Goal: Task Accomplishment & Management: Manage account settings

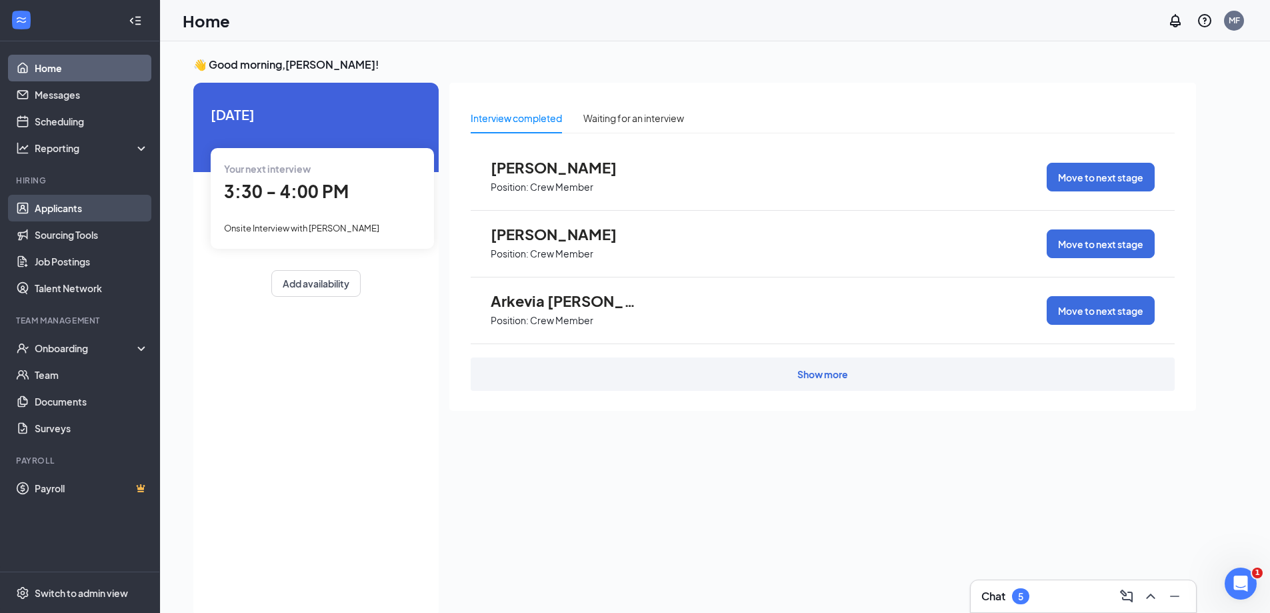
click at [51, 212] on link "Applicants" at bounding box center [92, 208] width 114 height 27
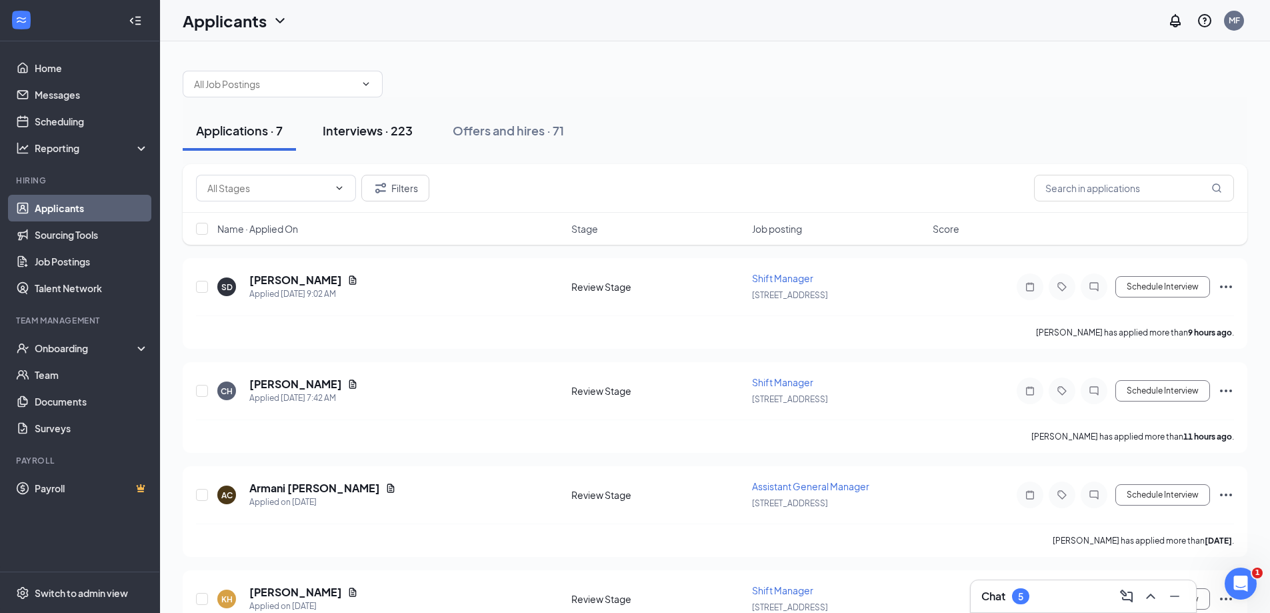
click at [373, 128] on div "Interviews · 223" at bounding box center [368, 130] width 90 height 17
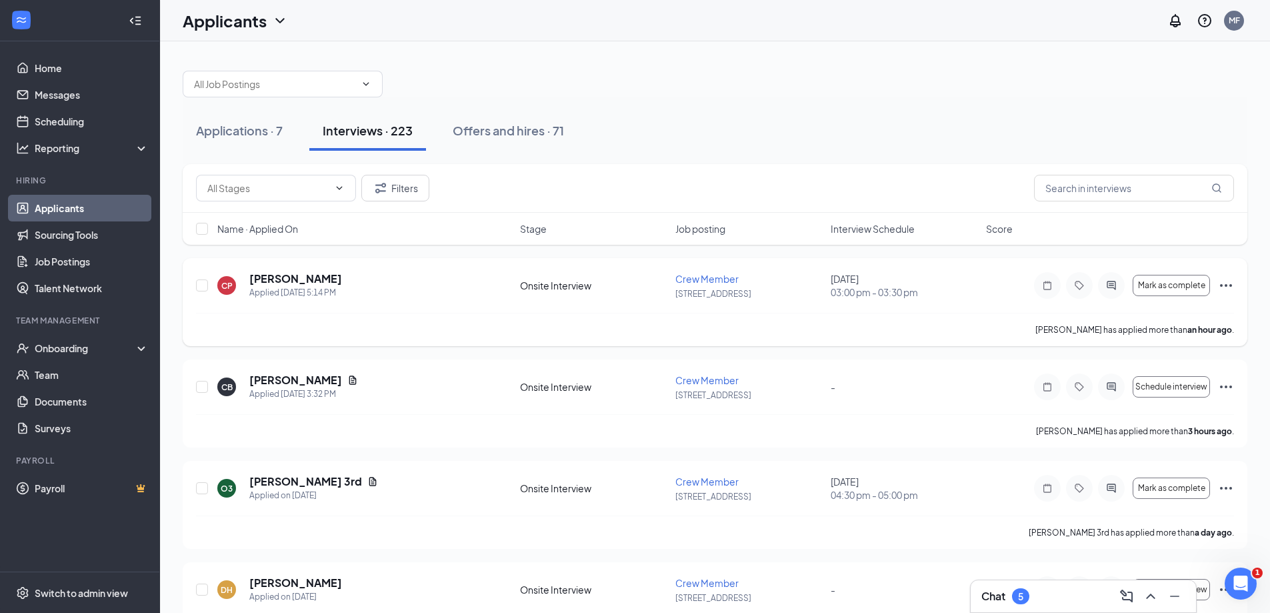
drag, startPoint x: 787, startPoint y: 303, endPoint x: 800, endPoint y: 300, distance: 13.7
click at [789, 303] on div "CP [PERSON_NAME] Applied [DATE] 5:14 PM Onsite Interview Crew Member 22 - [GEOG…" at bounding box center [715, 291] width 1038 height 41
click at [1168, 285] on span "Mark as complete" at bounding box center [1171, 285] width 67 height 9
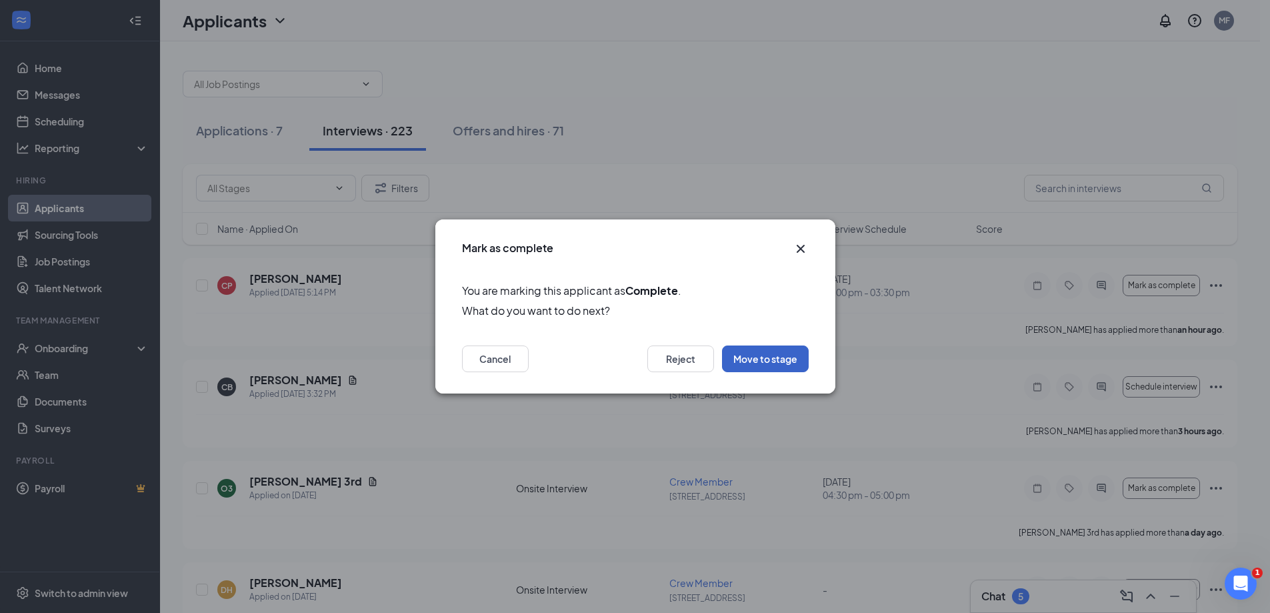
click at [793, 363] on button "Move to stage" at bounding box center [765, 358] width 87 height 27
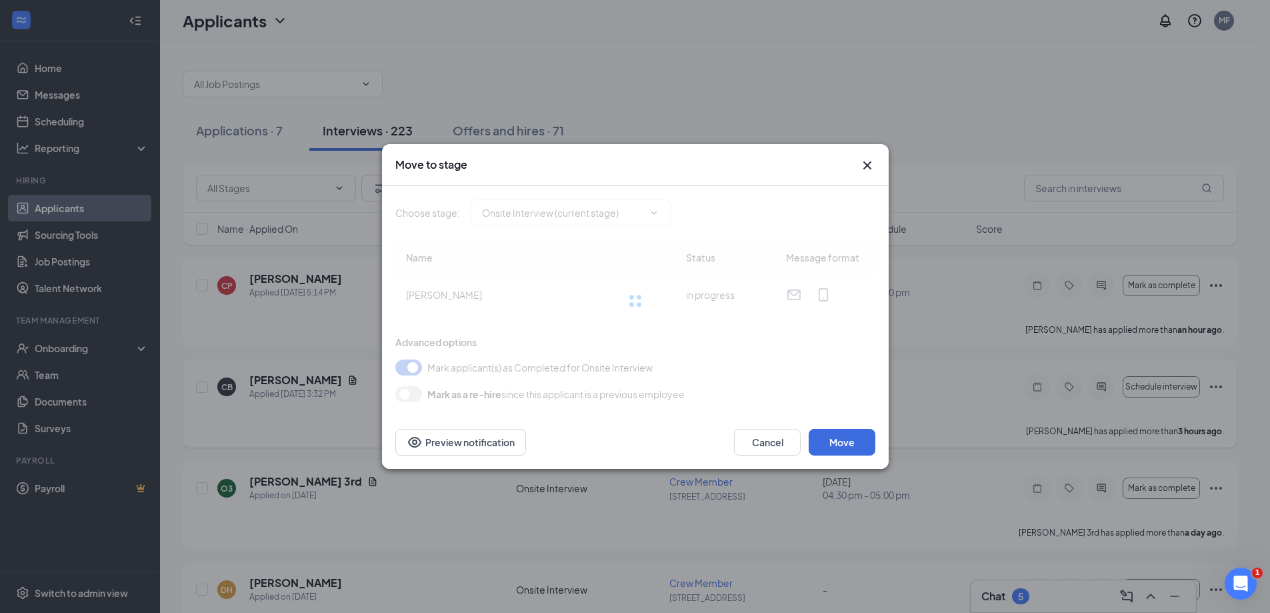
type input "Hiring Complete (final stage)"
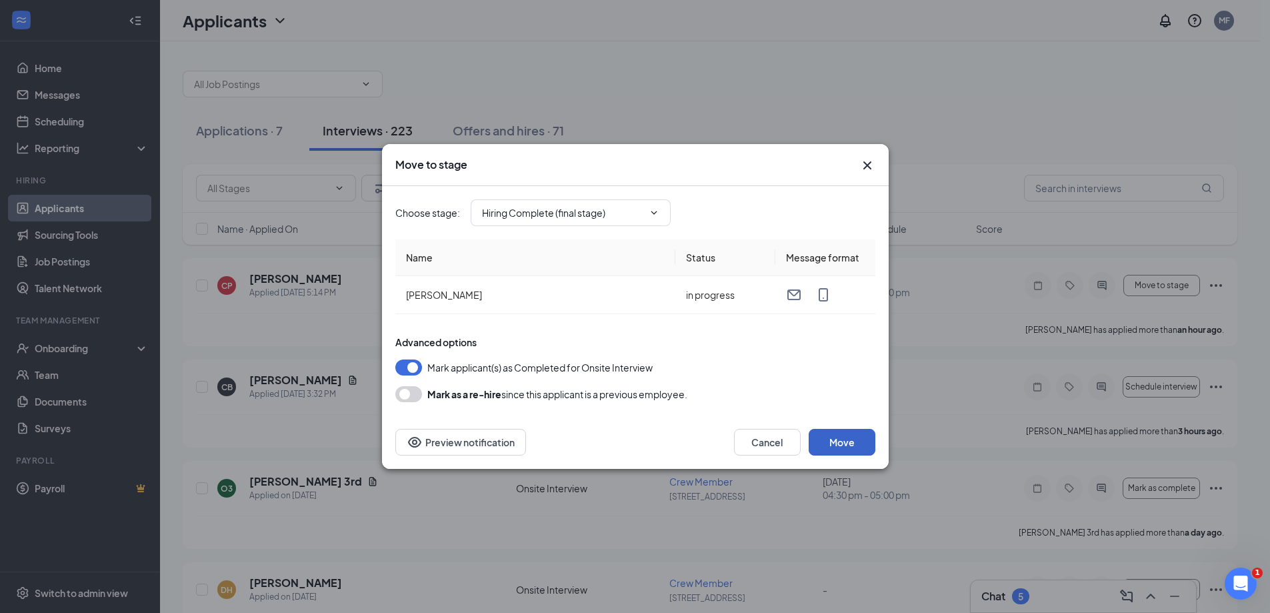
click at [837, 446] on button "Move" at bounding box center [842, 442] width 67 height 27
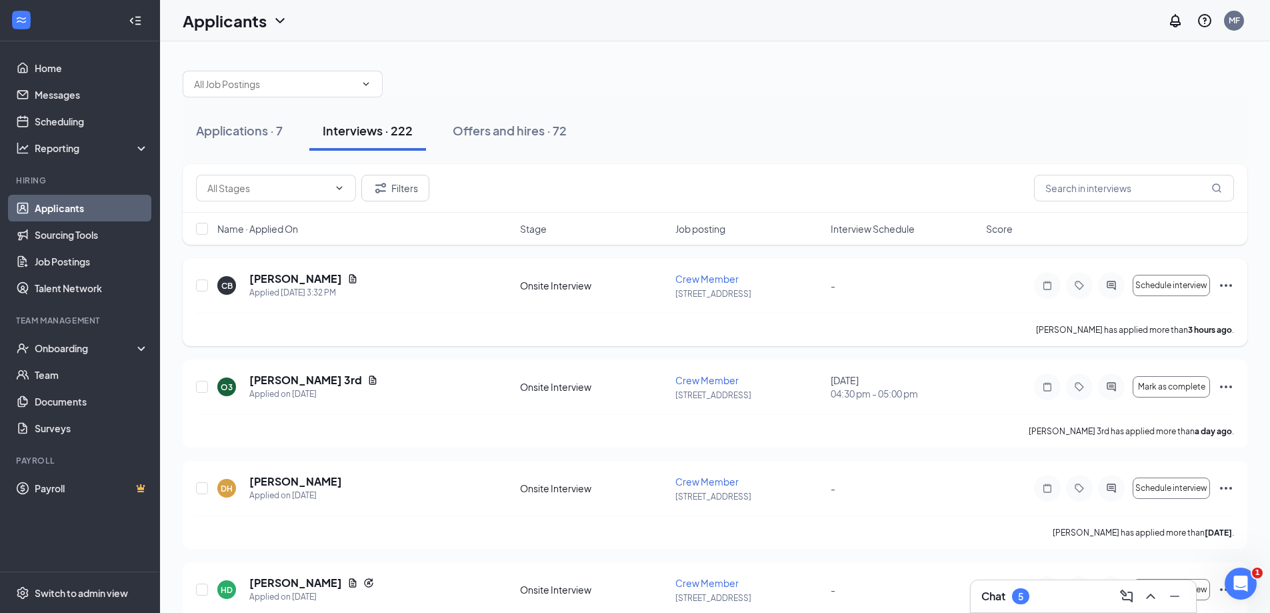
click at [859, 306] on div "CB [PERSON_NAME] Applied [DATE] 3:32 PM Onsite Interview Crew Member 22 - [GEOG…" at bounding box center [715, 291] width 1038 height 41
click at [535, 126] on div "Offers and hires · 72" at bounding box center [510, 130] width 114 height 17
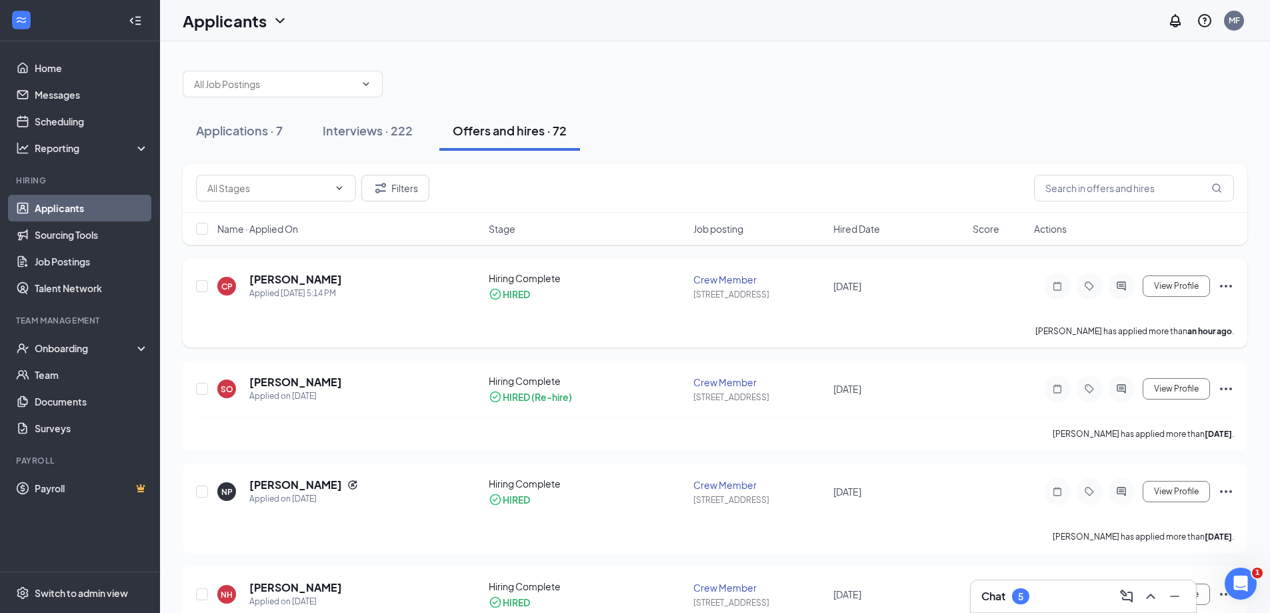
click at [526, 271] on div "Hiring Complete" at bounding box center [587, 277] width 197 height 13
click at [1187, 290] on span "View Profile" at bounding box center [1176, 285] width 45 height 9
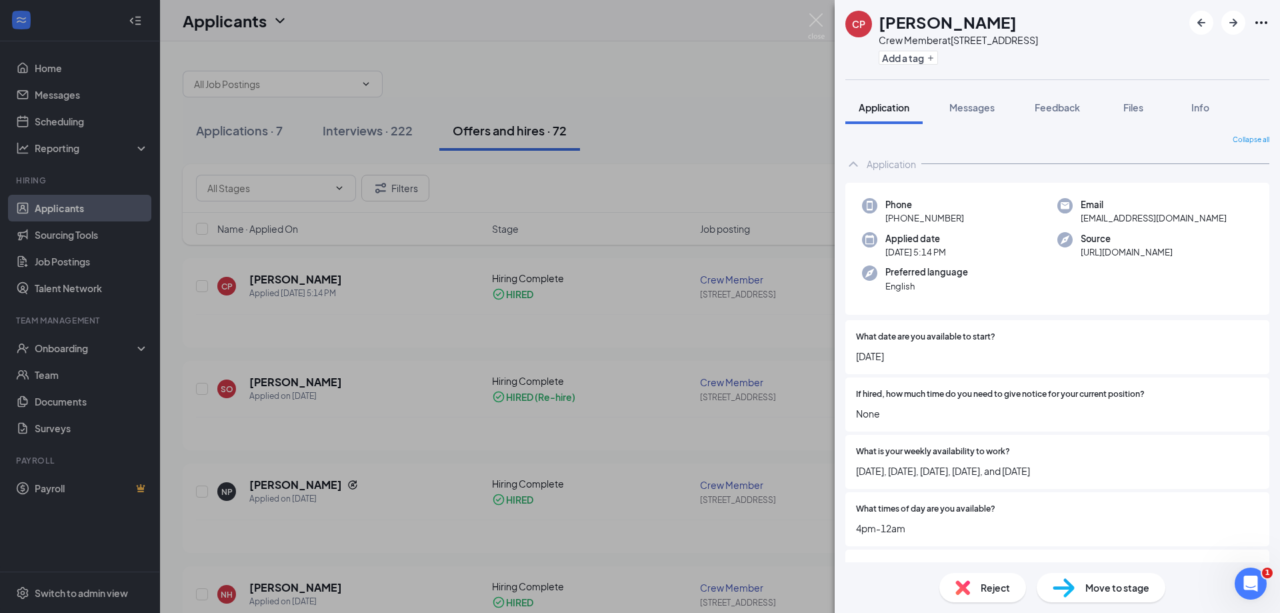
drag, startPoint x: 635, startPoint y: 295, endPoint x: 621, endPoint y: 289, distance: 15.8
click at [635, 297] on div "CP [PERSON_NAME] Crew Member at [STREET_ADDRESS] Add a tag Application Messages…" at bounding box center [640, 306] width 1280 height 613
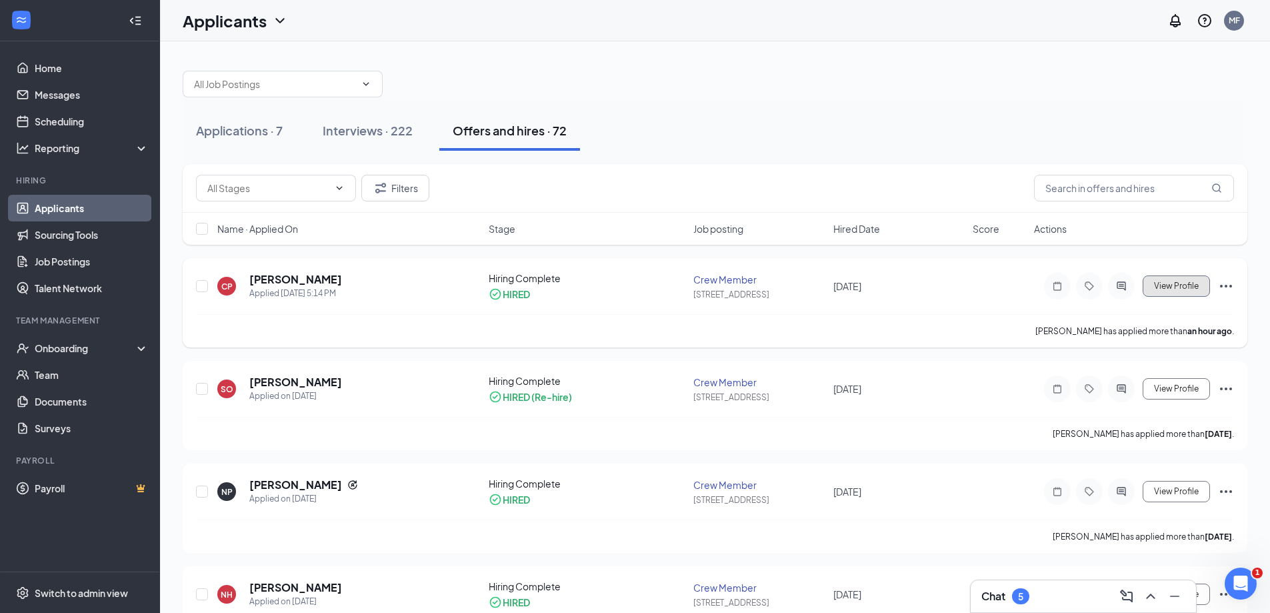
click at [1175, 288] on span "View Profile" at bounding box center [1176, 285] width 45 height 9
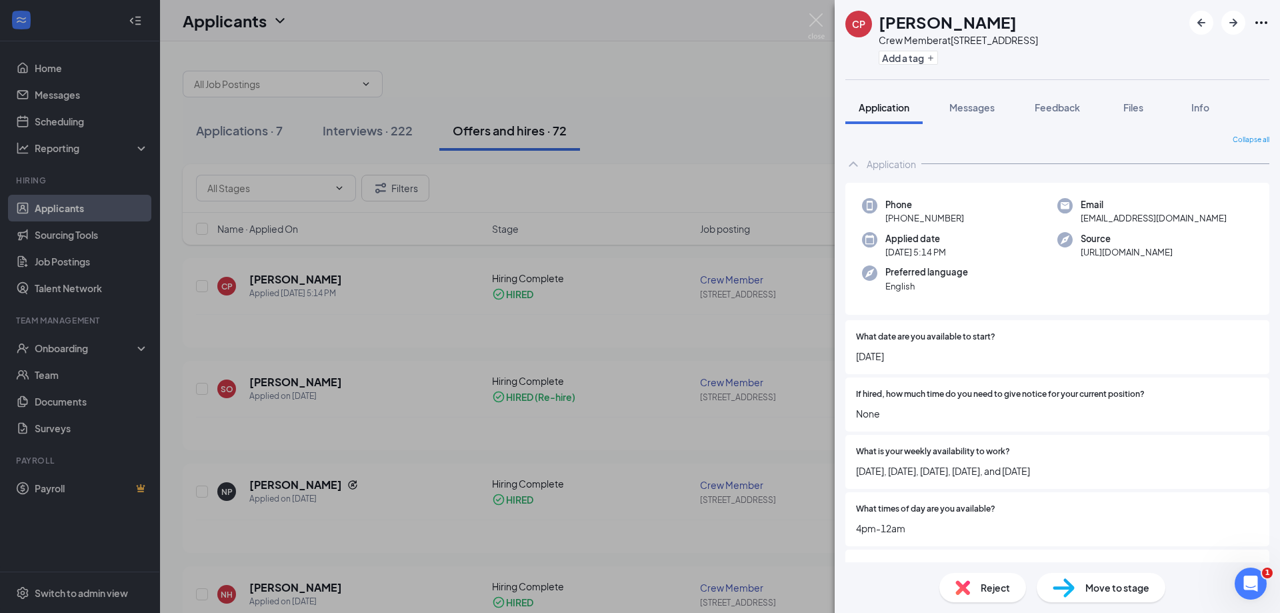
click at [1134, 592] on span "Move to stage" at bounding box center [1117, 587] width 64 height 15
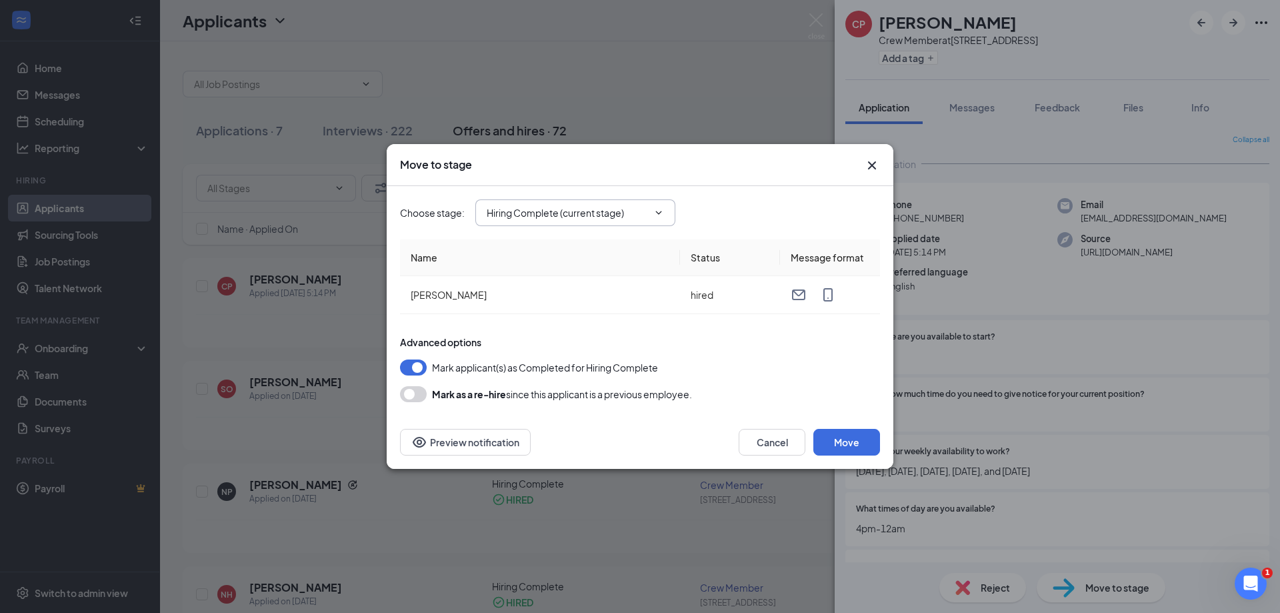
click at [503, 207] on input "Hiring Complete (current stage)" at bounding box center [567, 212] width 161 height 15
click at [817, 437] on button "Move" at bounding box center [846, 442] width 67 height 27
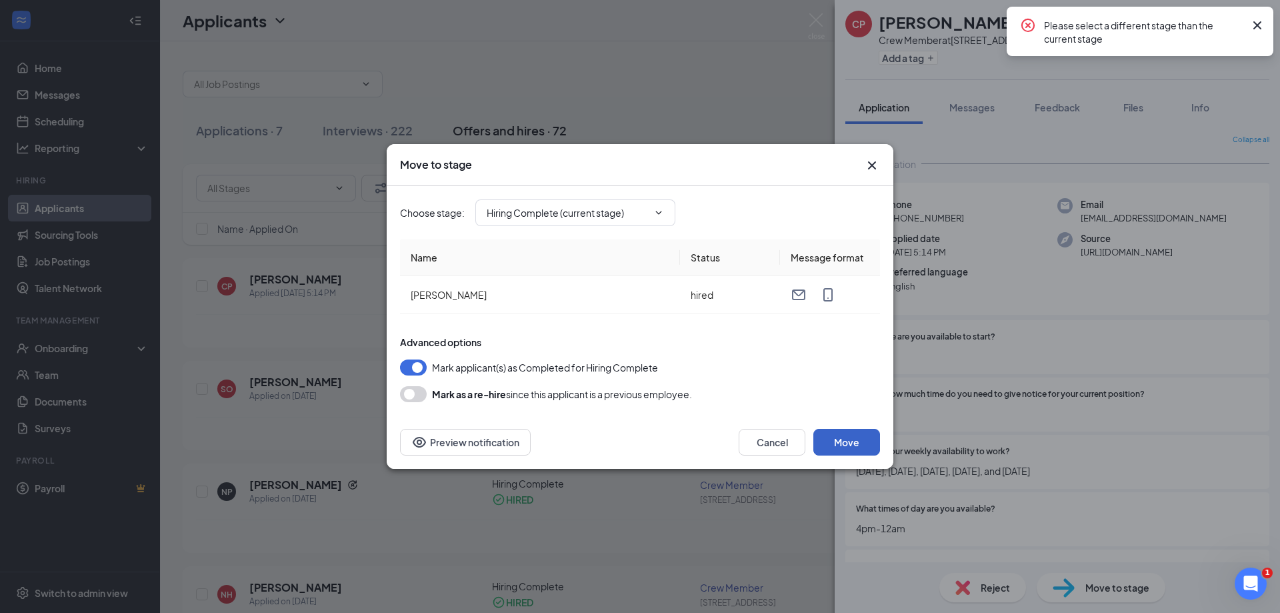
click at [817, 436] on button "Move" at bounding box center [846, 442] width 67 height 27
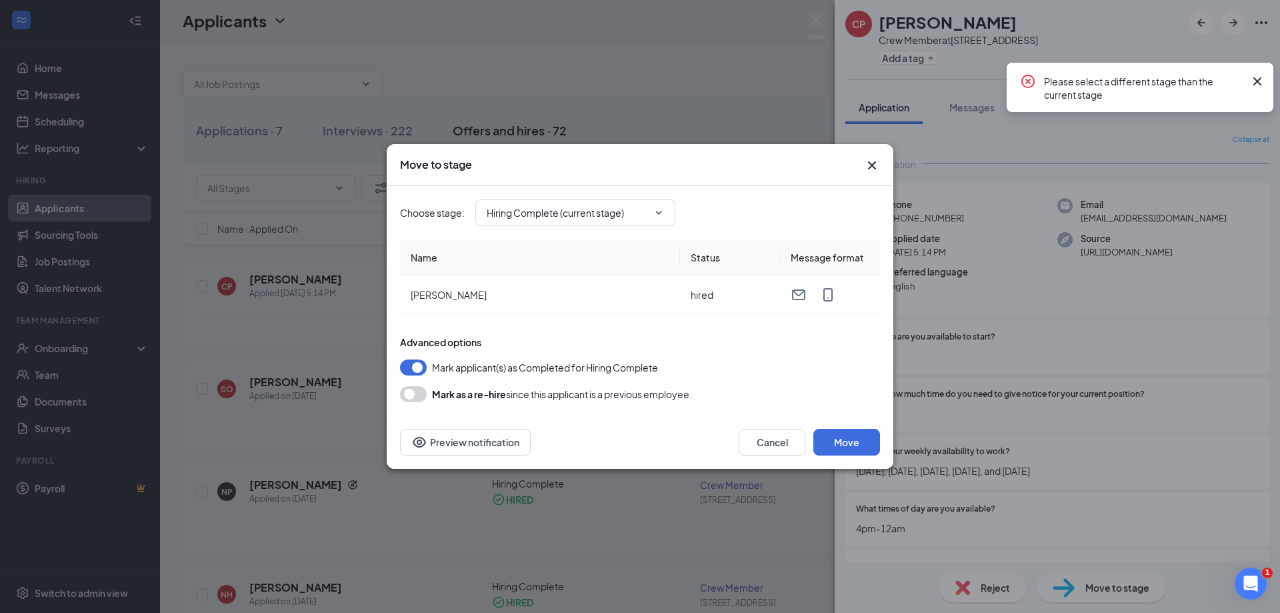
click at [873, 161] on icon "Cross" at bounding box center [872, 165] width 16 height 16
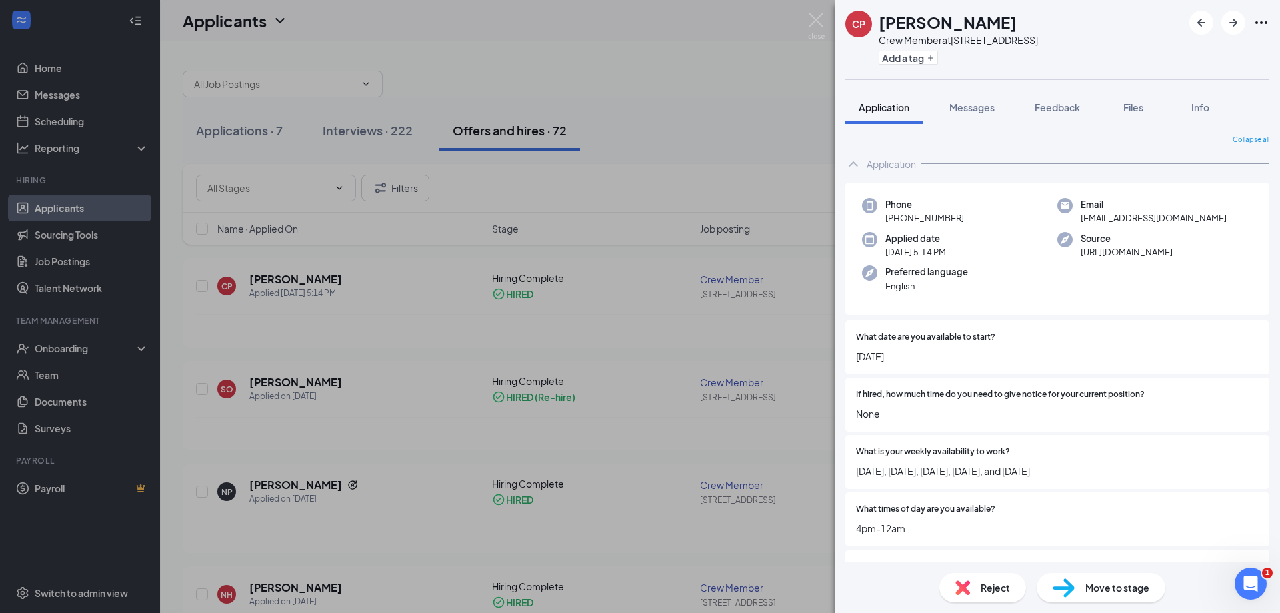
click at [77, 249] on div "CP [PERSON_NAME] Crew Member at [STREET_ADDRESS] Add a tag Application Messages…" at bounding box center [640, 306] width 1280 height 613
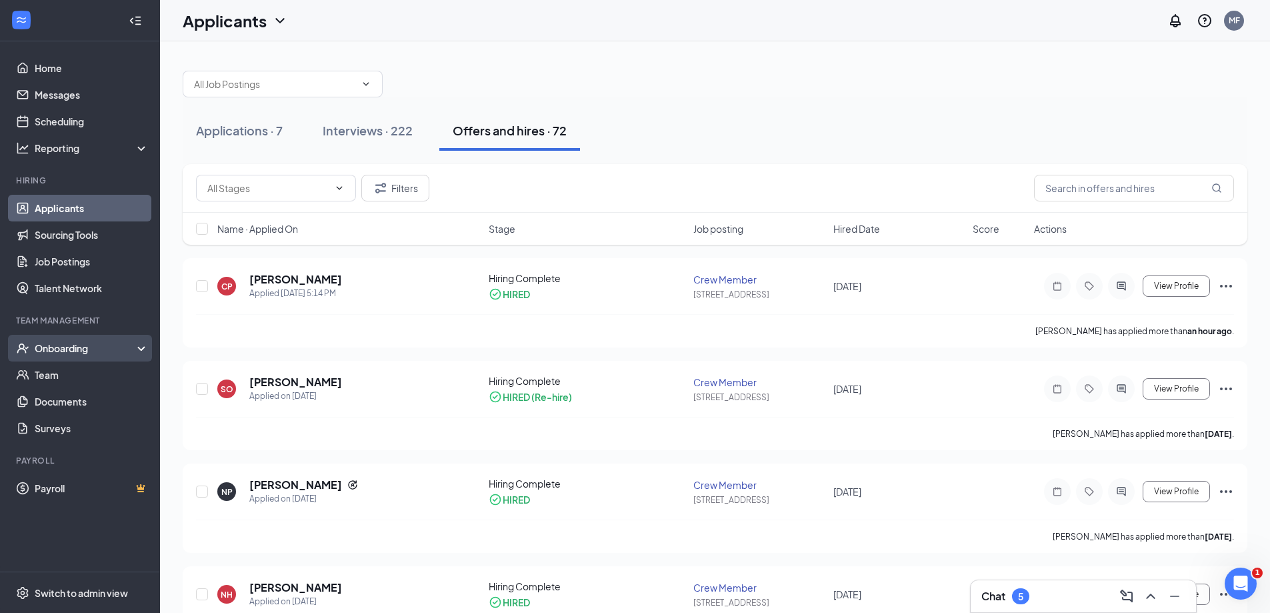
click at [95, 347] on div "Onboarding" at bounding box center [86, 347] width 103 height 13
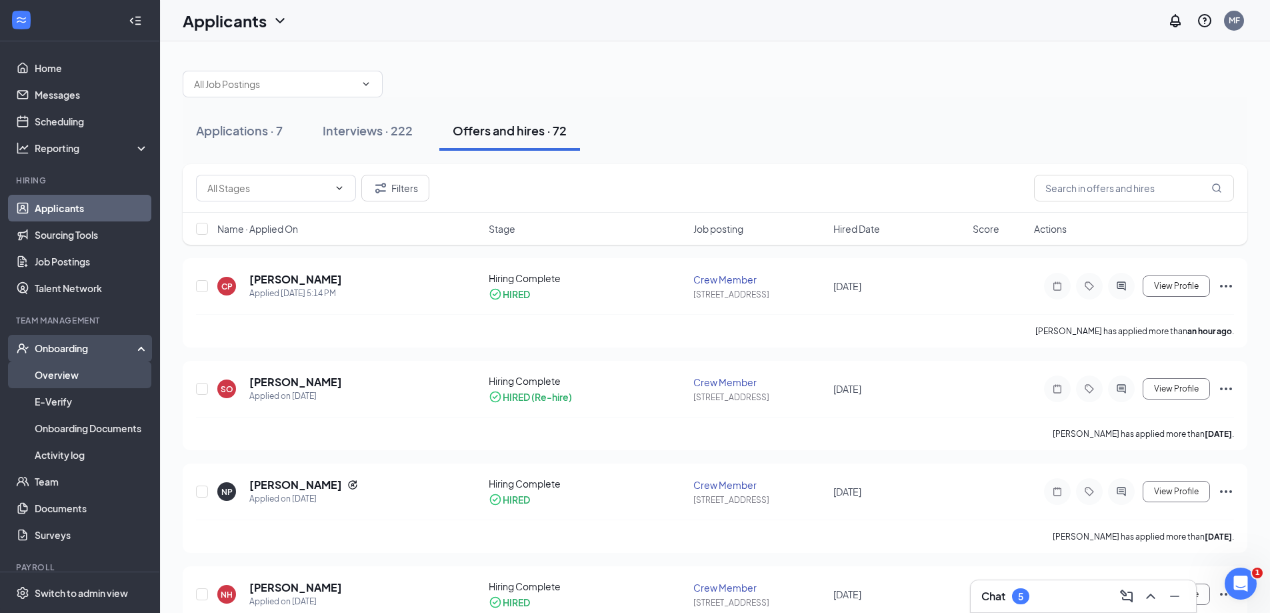
click at [76, 375] on link "Overview" at bounding box center [92, 374] width 114 height 27
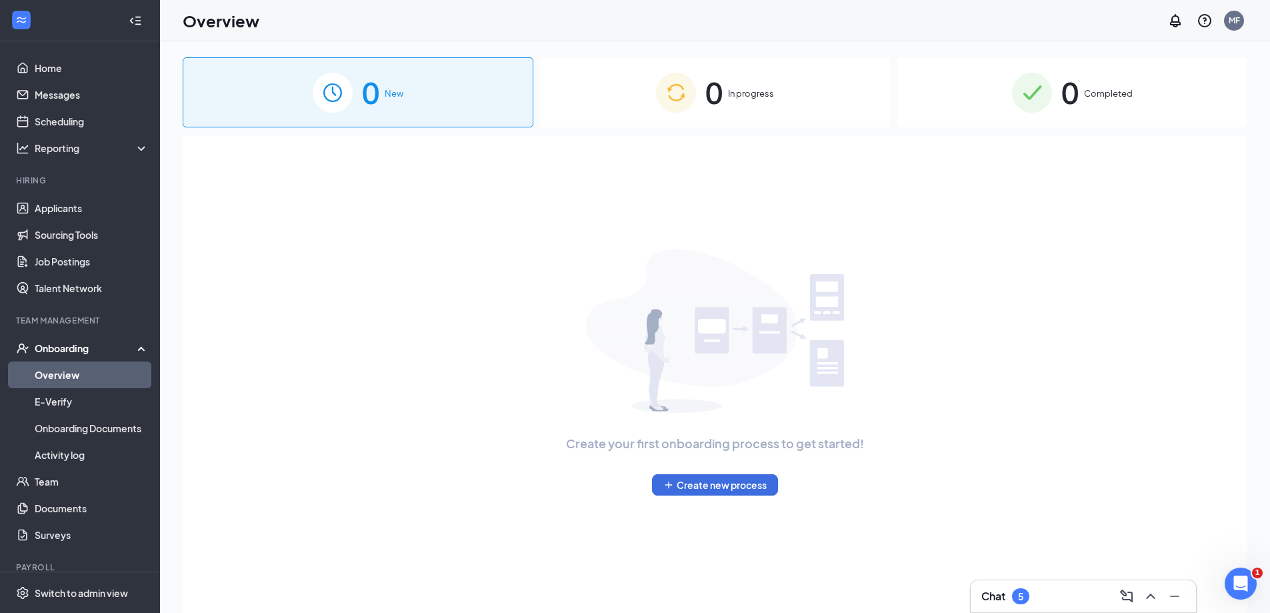
click at [225, 325] on div "Create your first onboarding process to get started! Create new process" at bounding box center [714, 372] width 1035 height 246
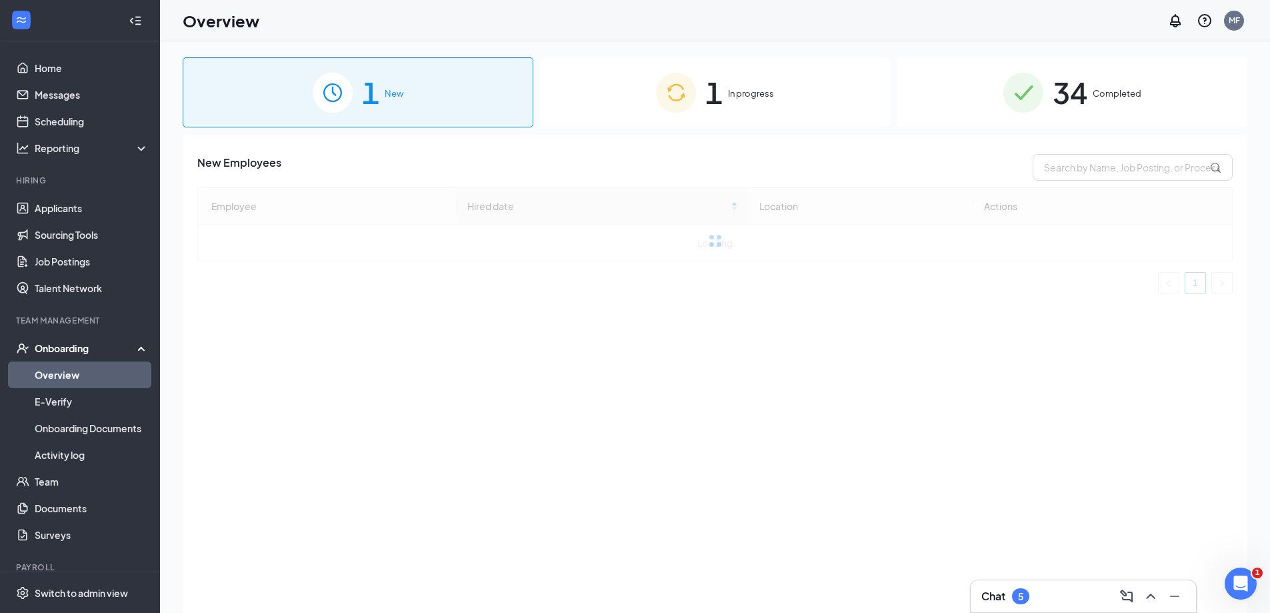
click at [735, 93] on span "In progress" at bounding box center [751, 93] width 46 height 13
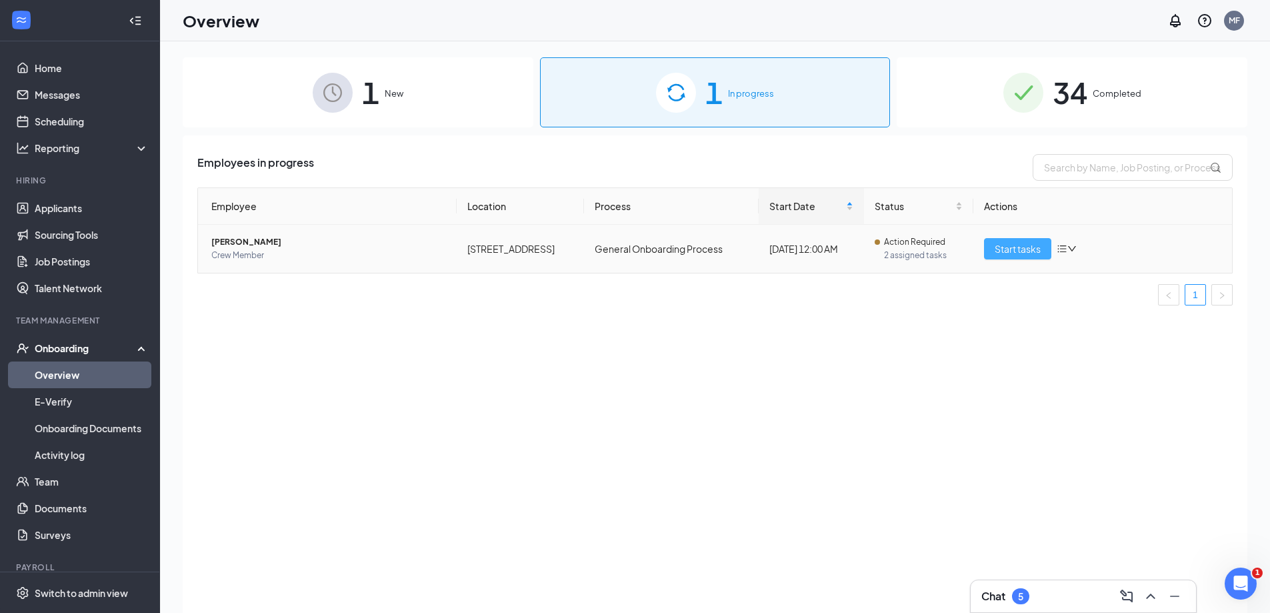
click at [1009, 253] on span "Start tasks" at bounding box center [1018, 248] width 46 height 15
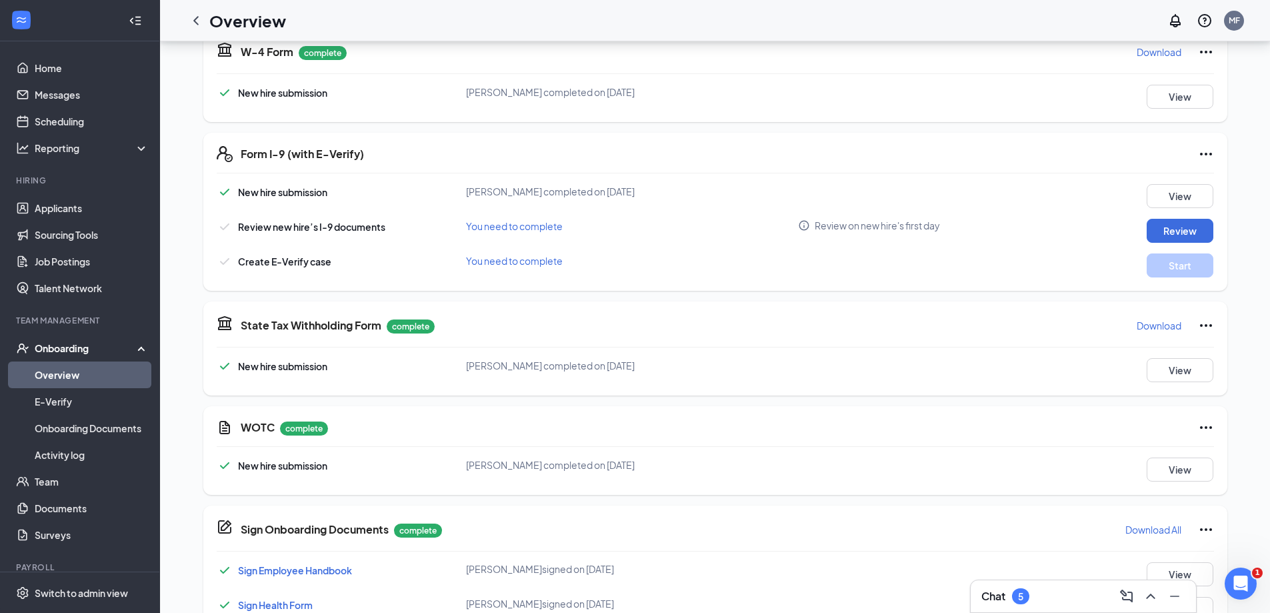
scroll to position [357, 0]
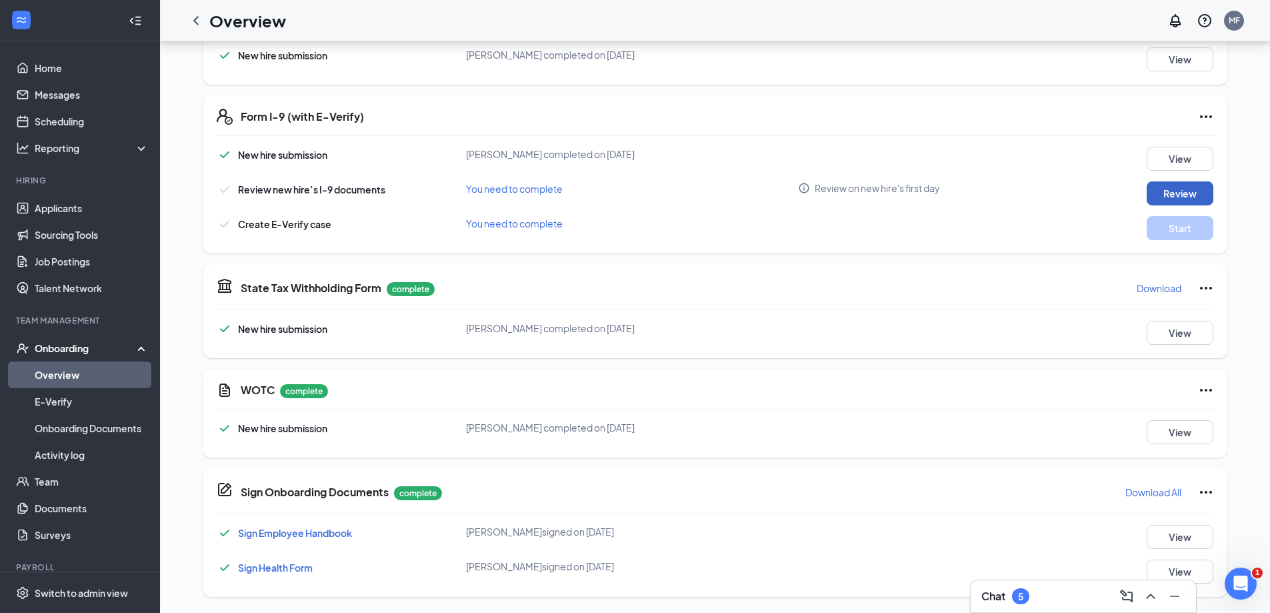
click at [1205, 187] on button "Review" at bounding box center [1180, 193] width 67 height 24
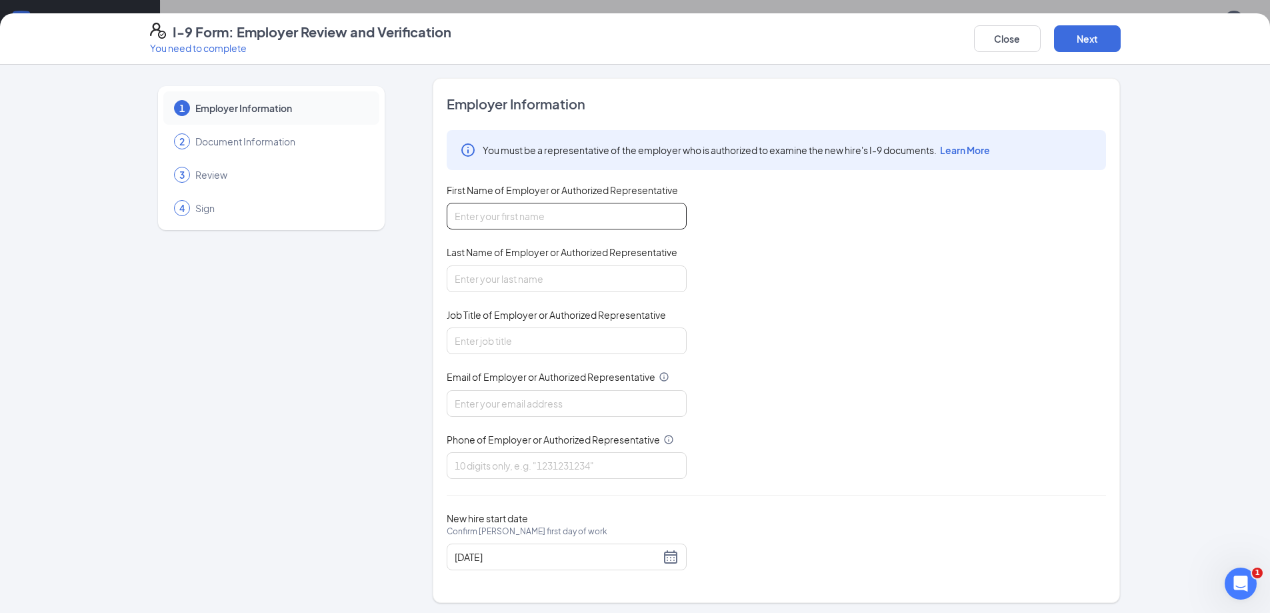
click at [508, 214] on input "First Name of Employer or Authorized Representative" at bounding box center [567, 216] width 240 height 27
click at [524, 221] on input "First Name of Employer or Authorized Representative" at bounding box center [567, 216] width 240 height 27
type input "[PERSON_NAME]"
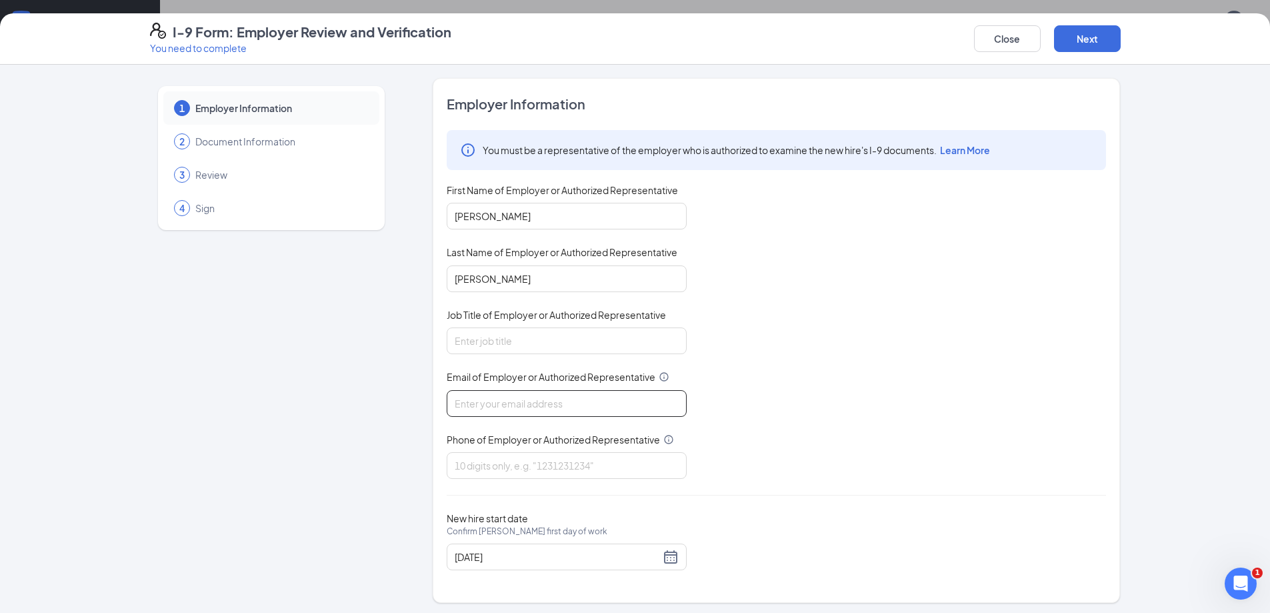
type input "[EMAIL_ADDRESS][DOMAIN_NAME]"
type input "4783181900"
click at [1077, 29] on button "Next" at bounding box center [1087, 38] width 67 height 27
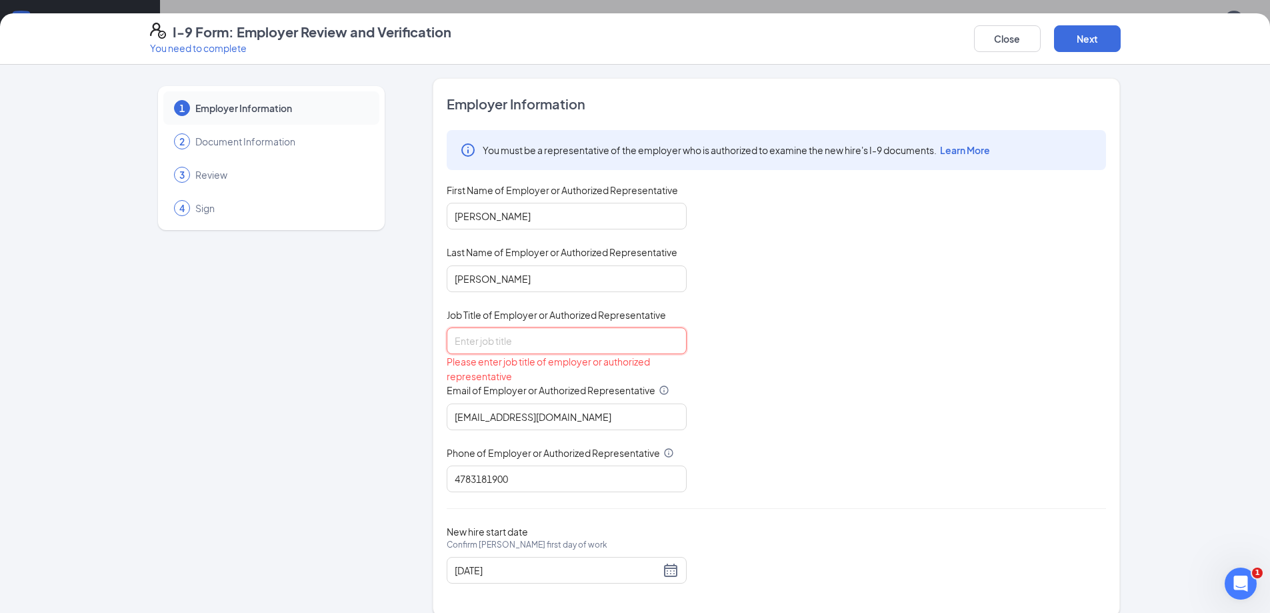
click at [609, 349] on input "Job Title of Employer or Authorized Representative" at bounding box center [567, 340] width 240 height 27
type input "gm"
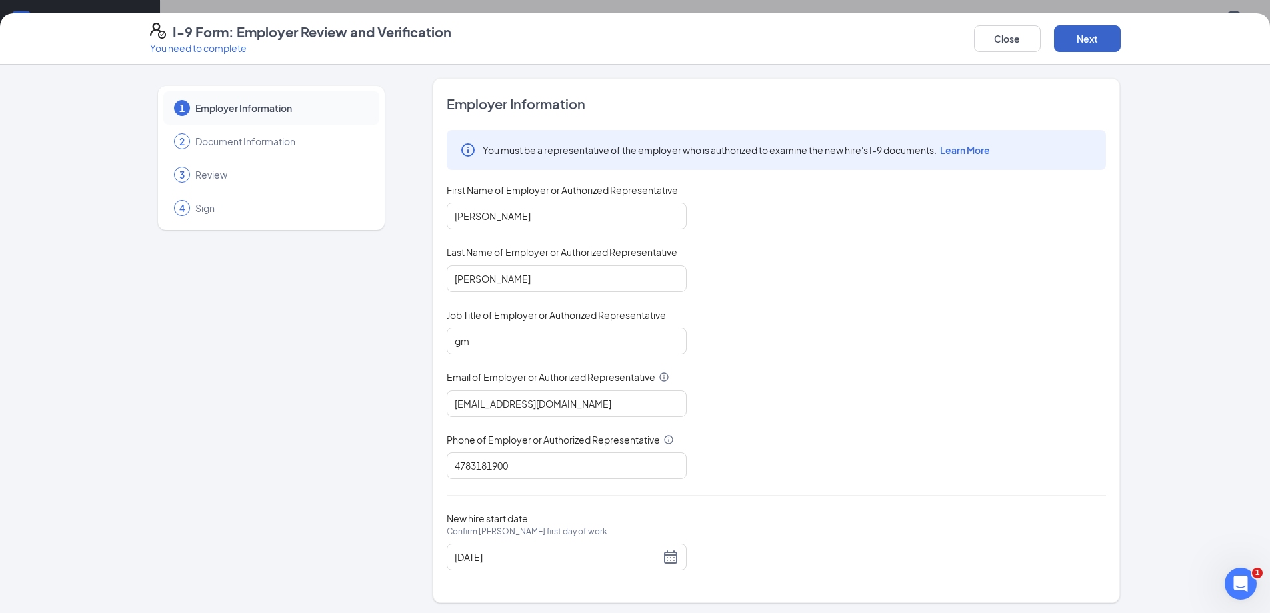
click at [1107, 28] on button "Next" at bounding box center [1087, 38] width 67 height 27
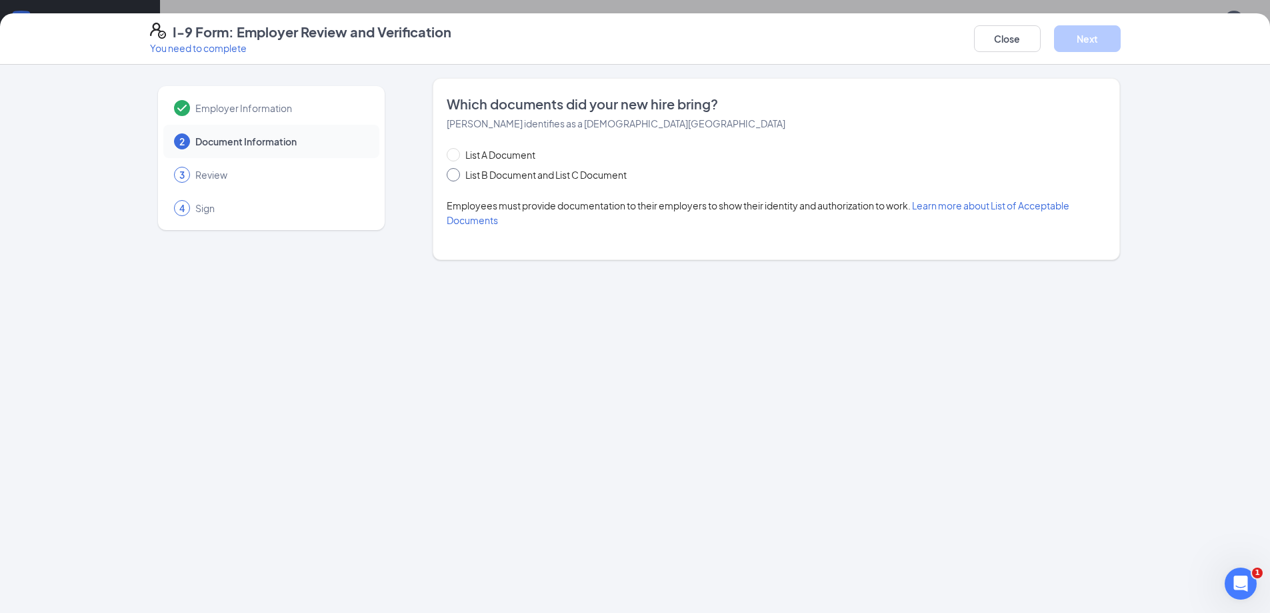
click at [455, 171] on input "List B Document and List C Document" at bounding box center [451, 172] width 9 height 9
radio input "true"
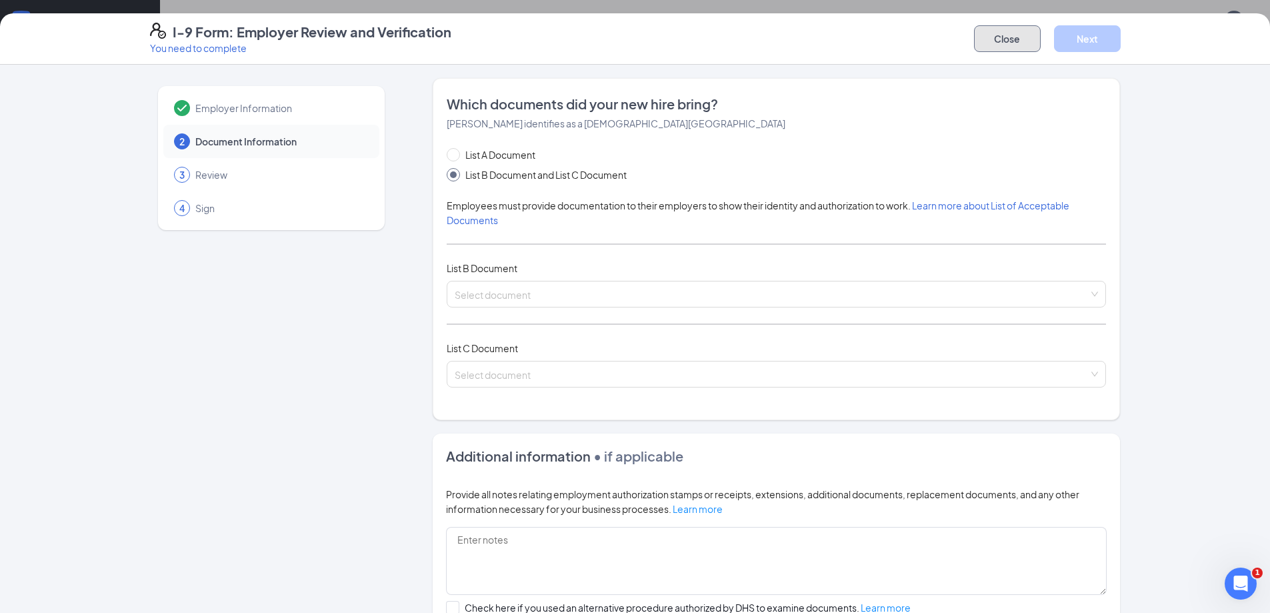
click at [1016, 41] on button "Close" at bounding box center [1007, 38] width 67 height 27
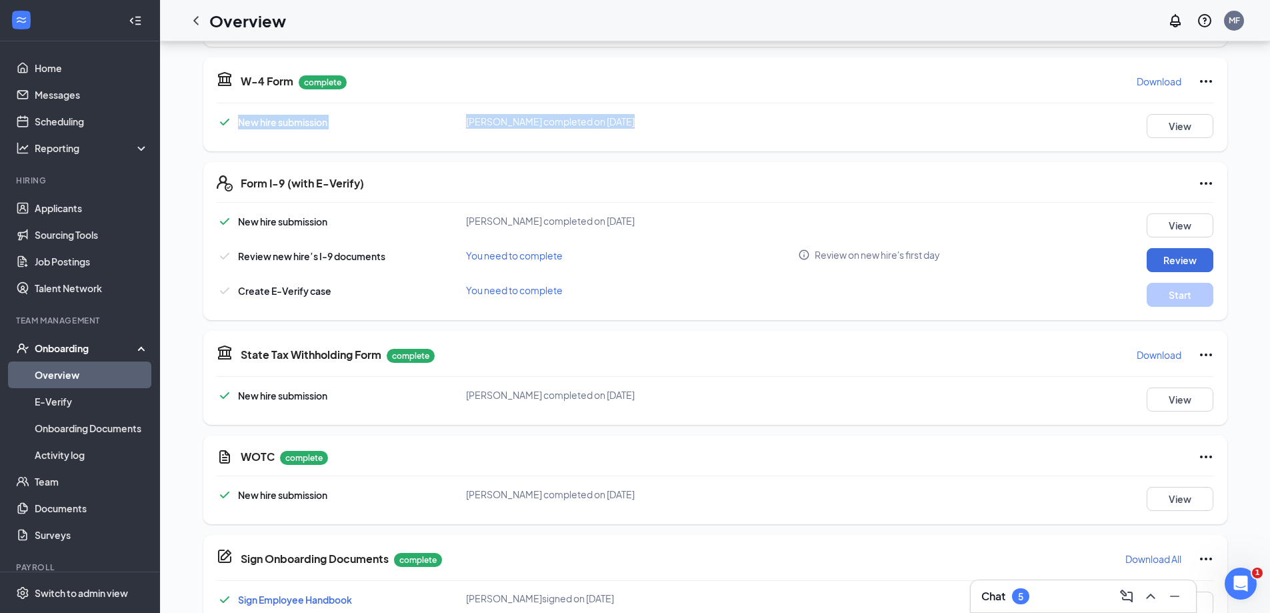
click at [1069, 75] on div "W-4 Form complete Download New hire submission [PERSON_NAME] completed on [DATE…" at bounding box center [715, 104] width 1024 height 94
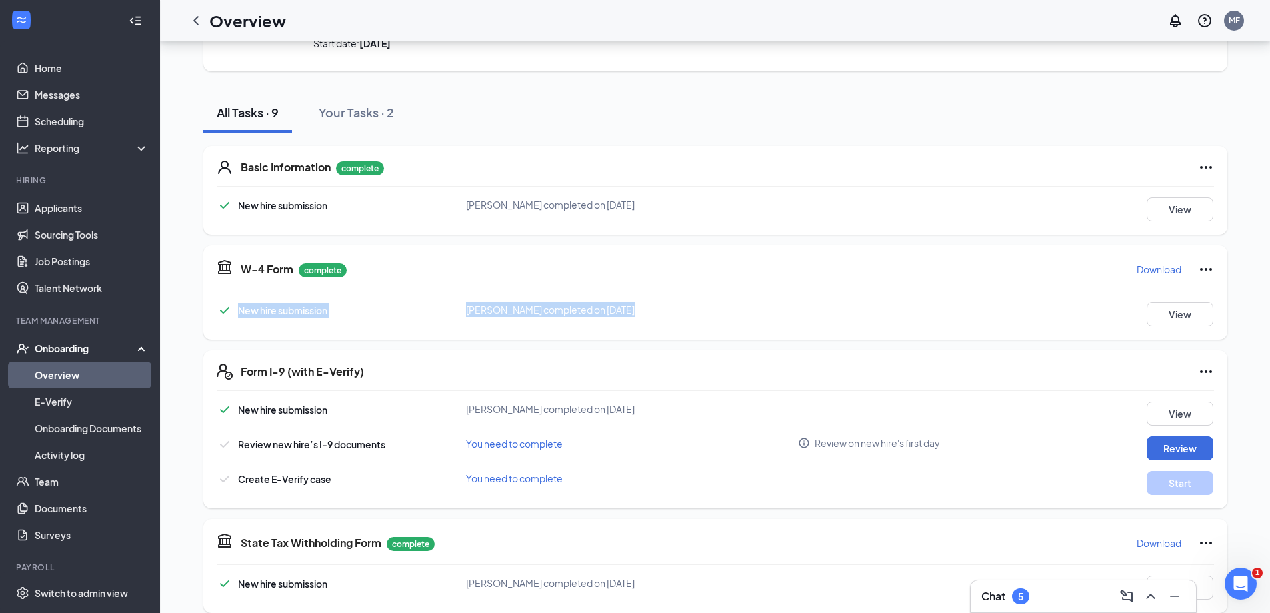
scroll to position [0, 0]
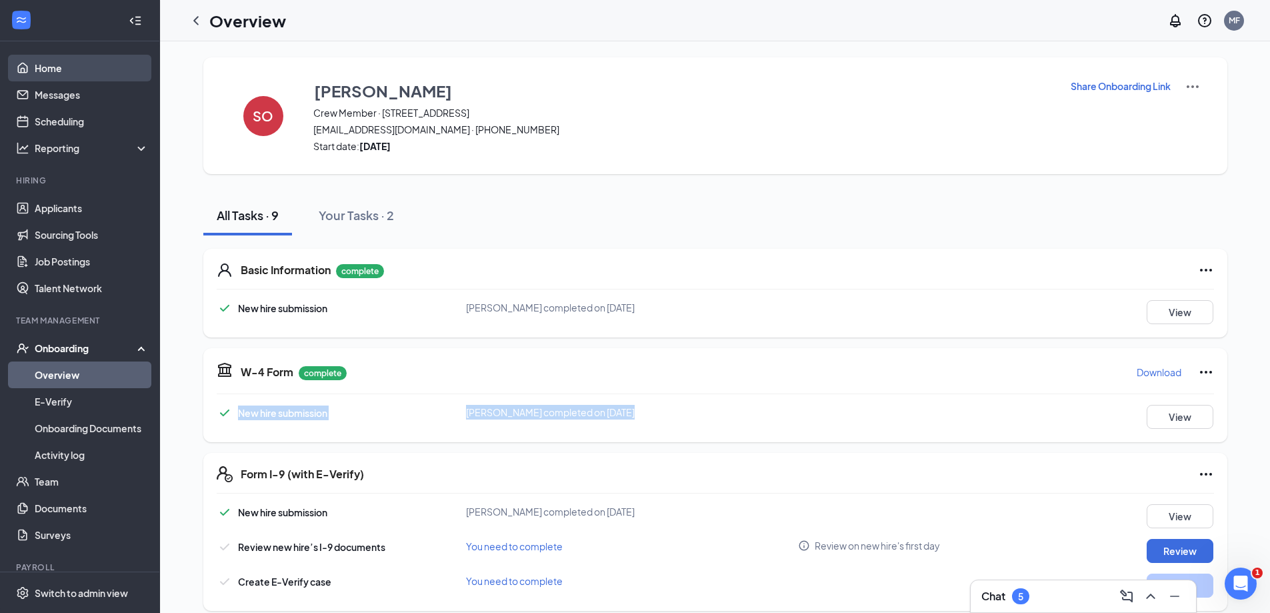
click at [42, 71] on link "Home" at bounding box center [92, 68] width 114 height 27
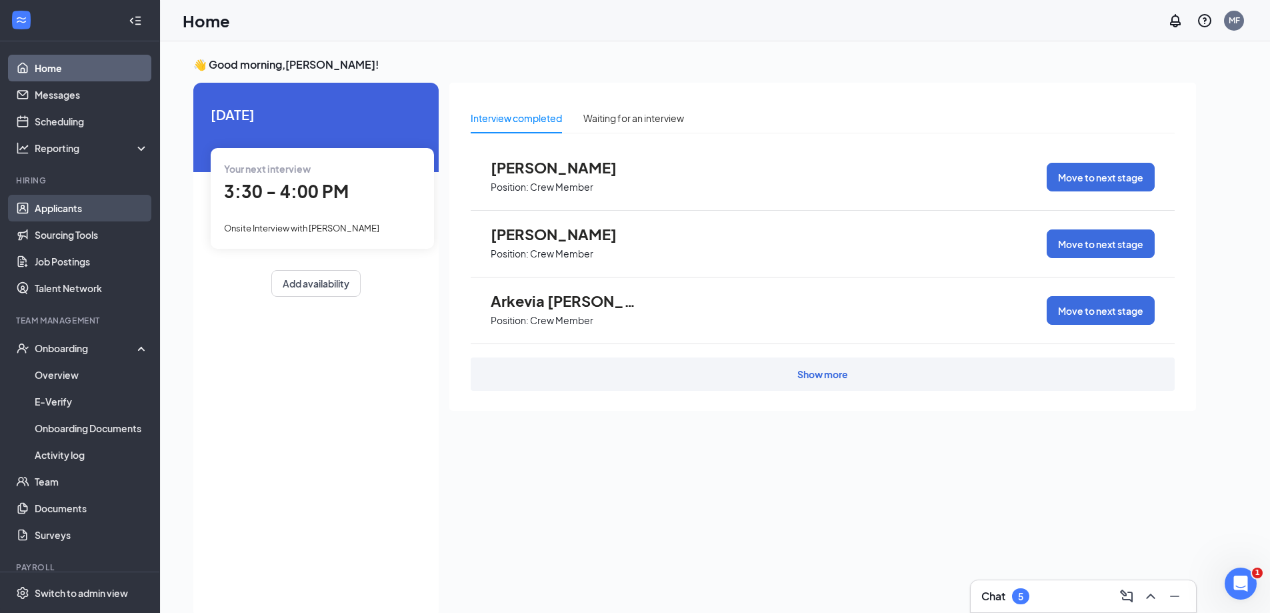
click at [82, 203] on link "Applicants" at bounding box center [92, 208] width 114 height 27
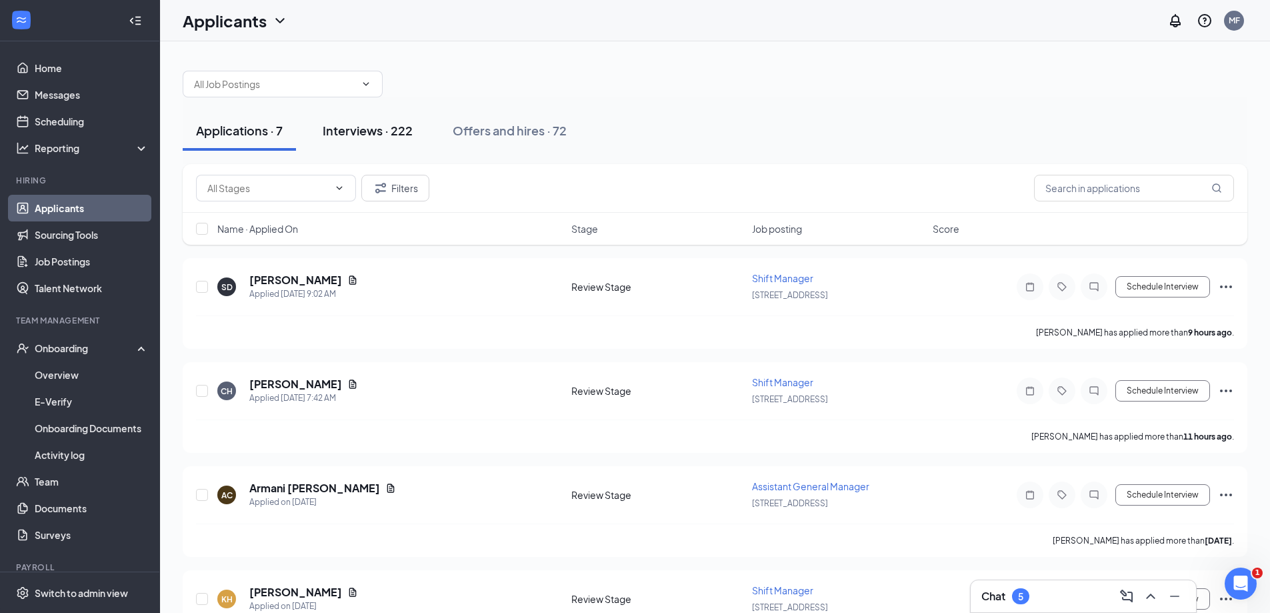
click at [364, 139] on button "Interviews · 222" at bounding box center [367, 131] width 117 height 40
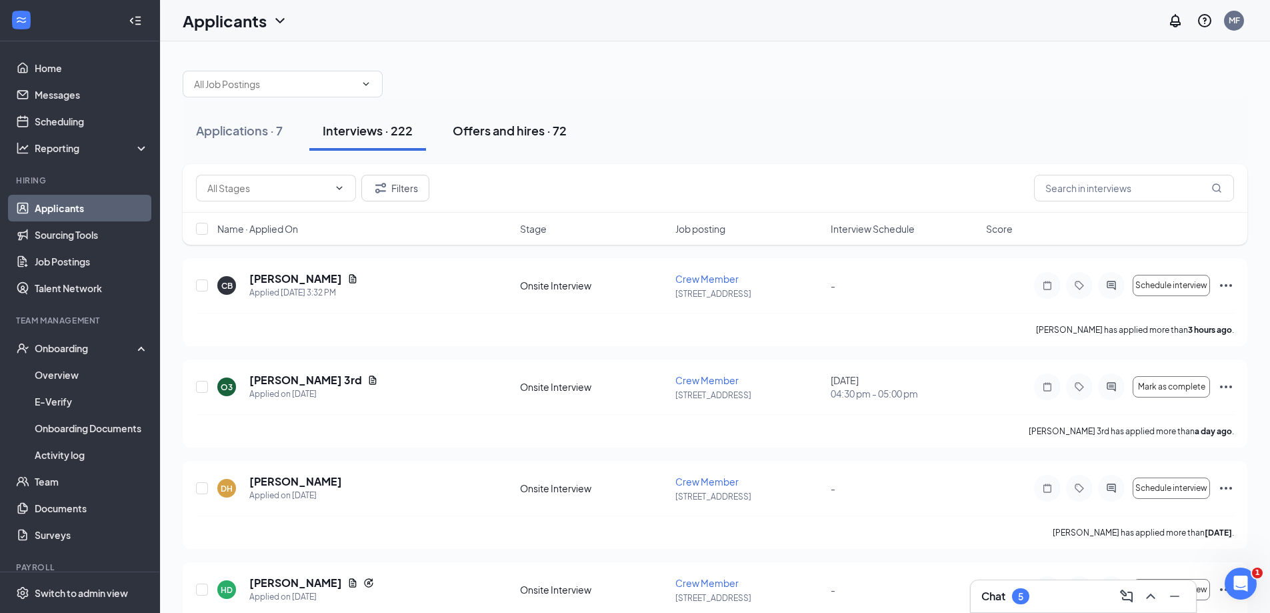
click at [521, 133] on div "Offers and hires · 72" at bounding box center [510, 130] width 114 height 17
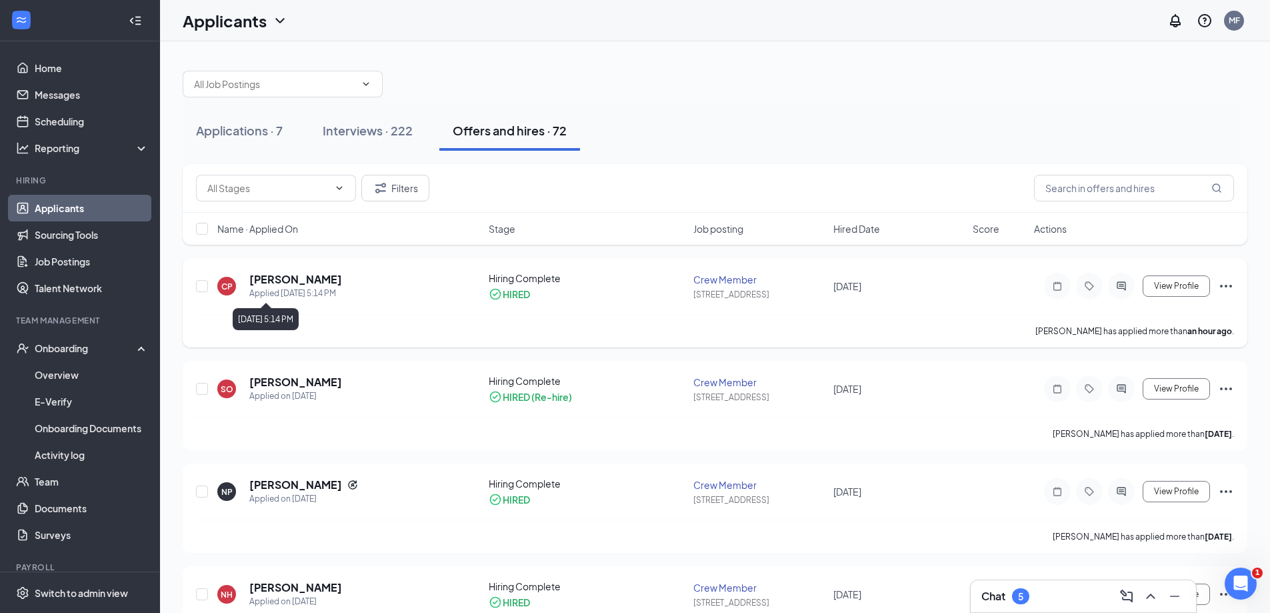
click at [269, 292] on div "Applied [DATE] 5:14 PM" at bounding box center [295, 293] width 93 height 13
click at [318, 277] on h5 "[PERSON_NAME]" at bounding box center [295, 279] width 93 height 15
click at [1225, 285] on icon "Ellipses" at bounding box center [1226, 286] width 16 height 16
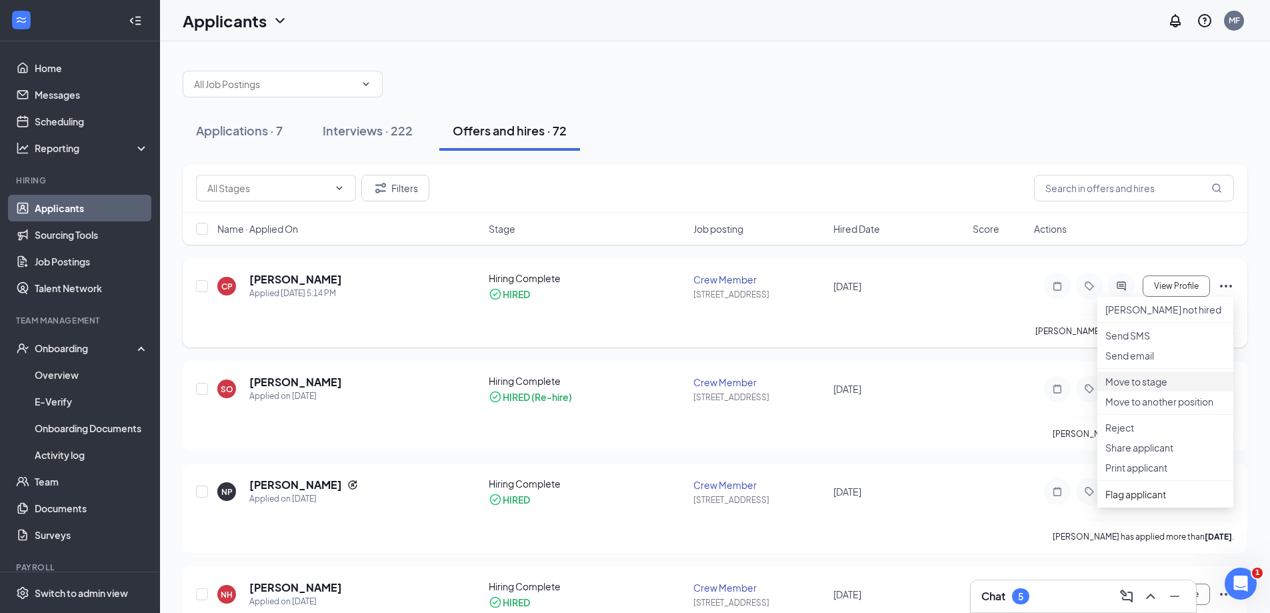
click at [1169, 391] on li "Move to stage" at bounding box center [1165, 381] width 136 height 20
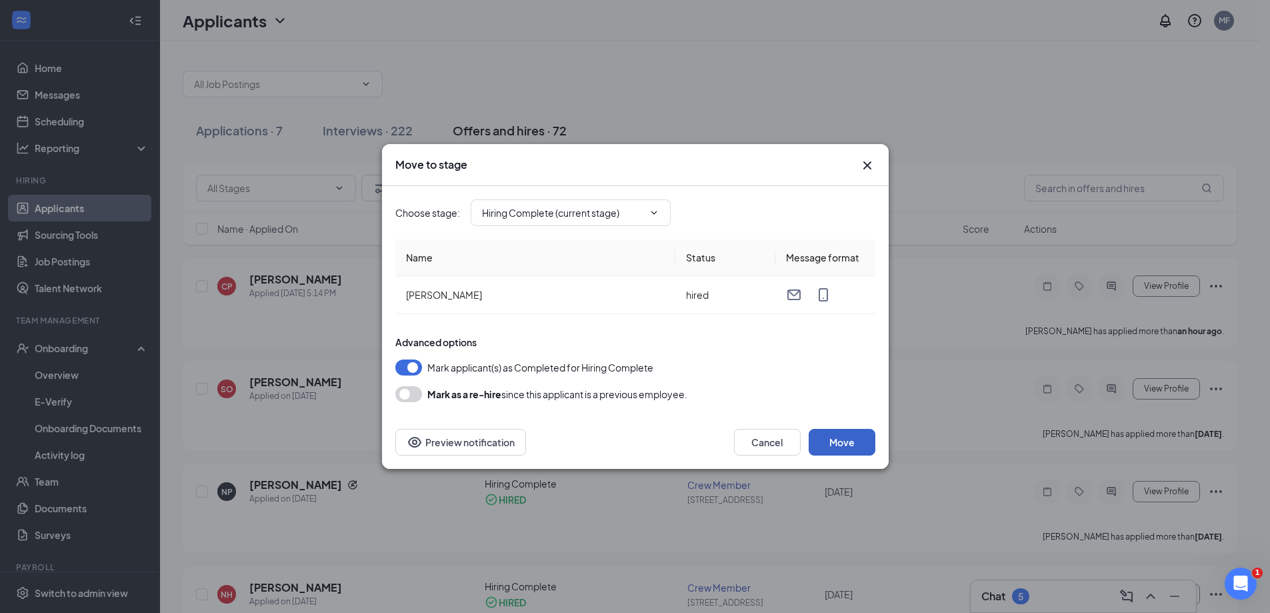
click at [826, 444] on button "Move" at bounding box center [842, 442] width 67 height 27
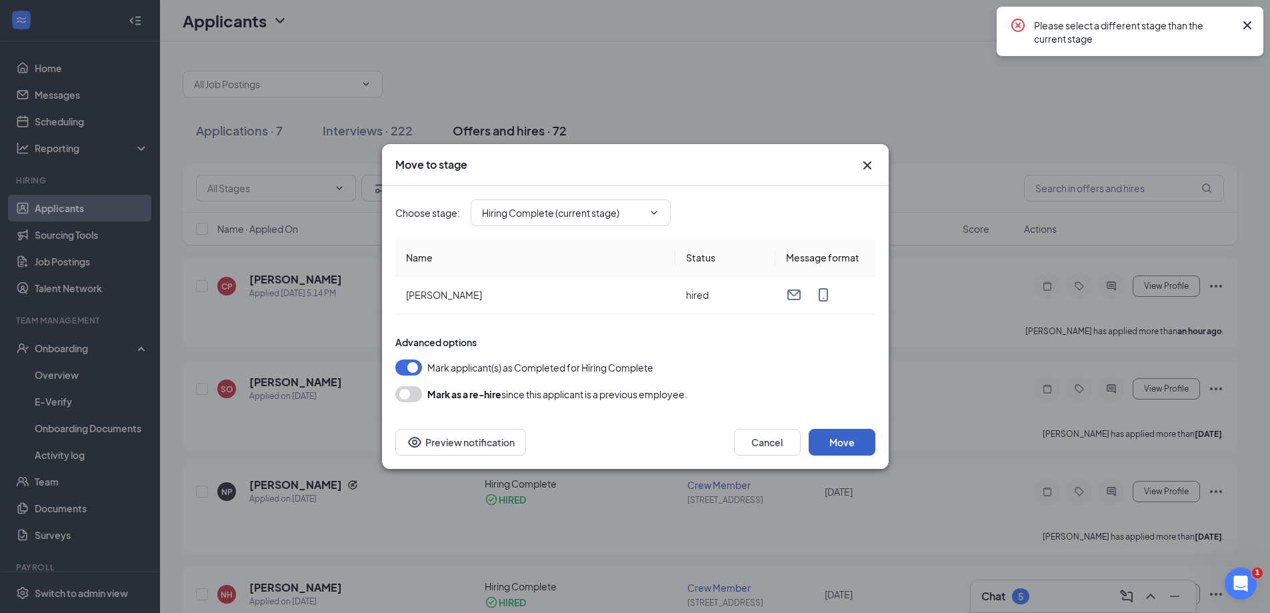
click at [826, 444] on button "Move" at bounding box center [842, 442] width 67 height 27
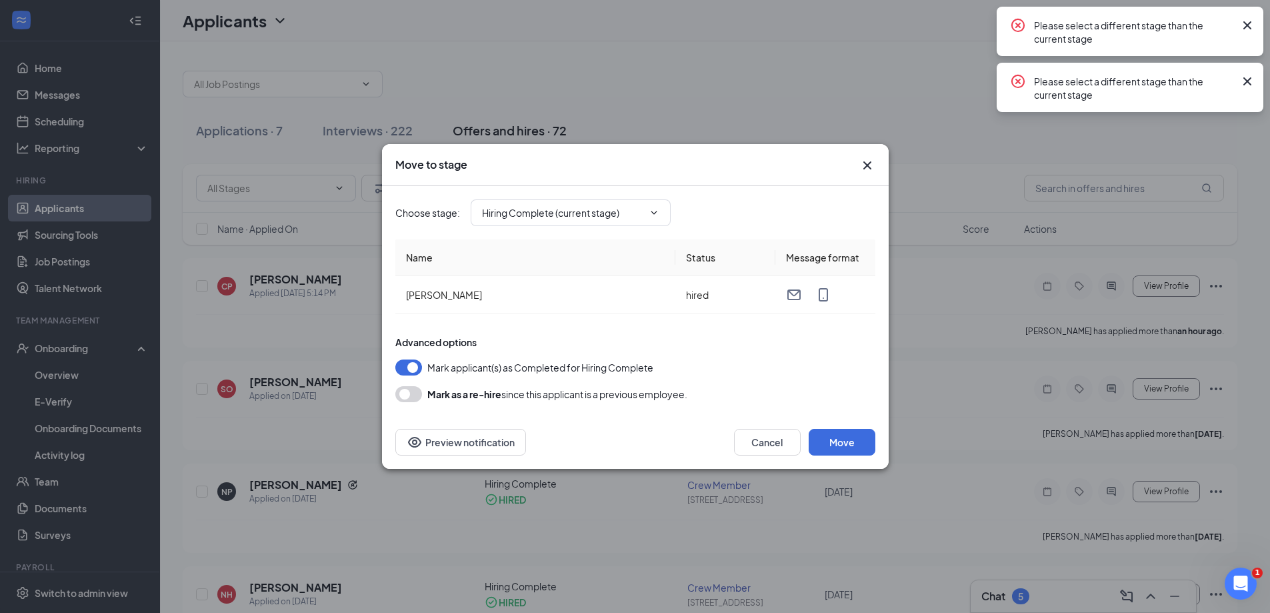
click at [877, 163] on div "Move to stage" at bounding box center [635, 165] width 507 height 42
click at [860, 165] on icon "Cross" at bounding box center [867, 165] width 16 height 16
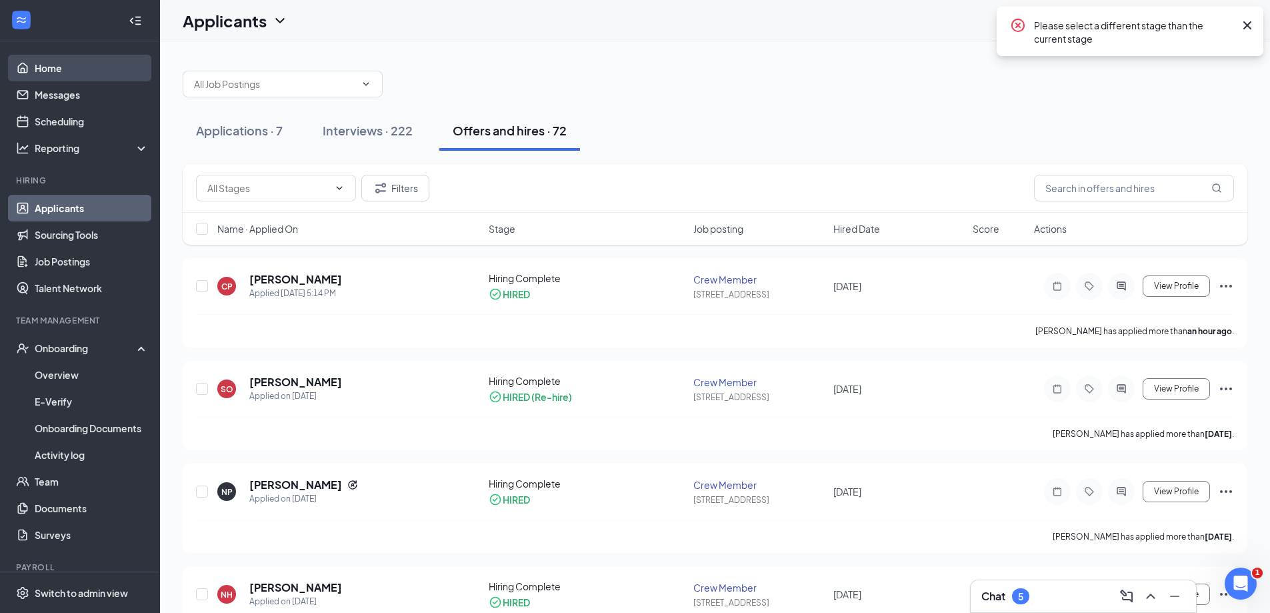
click at [80, 66] on link "Home" at bounding box center [92, 68] width 114 height 27
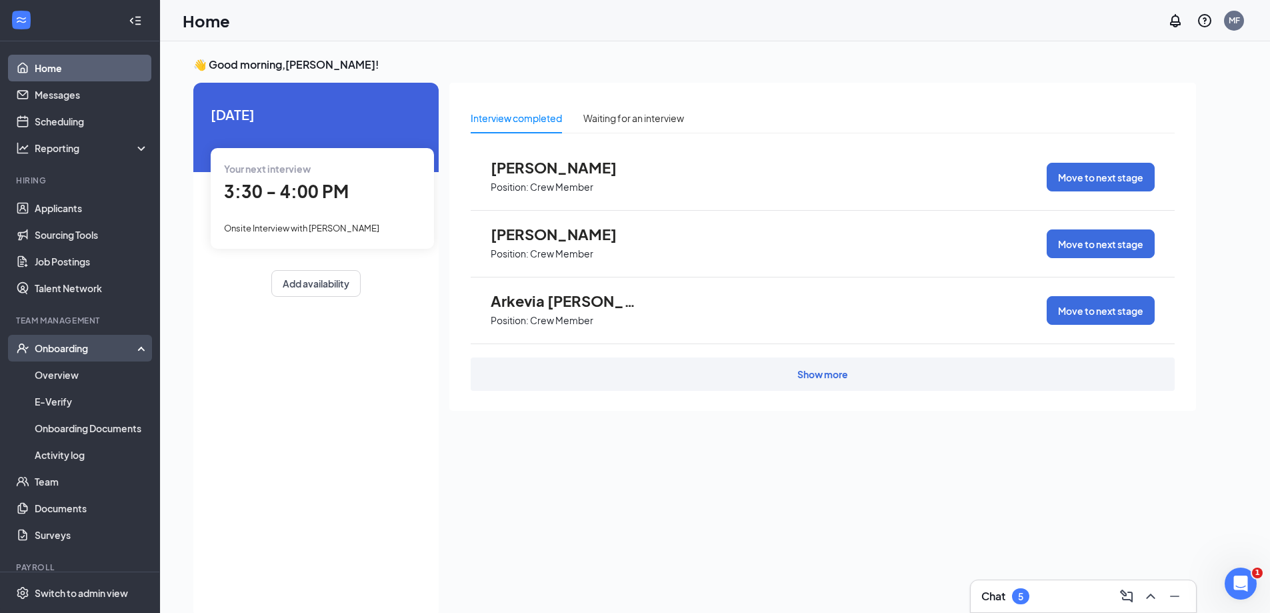
click at [81, 348] on div "Onboarding" at bounding box center [86, 347] width 103 height 13
click at [76, 355] on div "Onboarding" at bounding box center [80, 348] width 160 height 27
click at [78, 381] on link "Overview" at bounding box center [92, 374] width 114 height 27
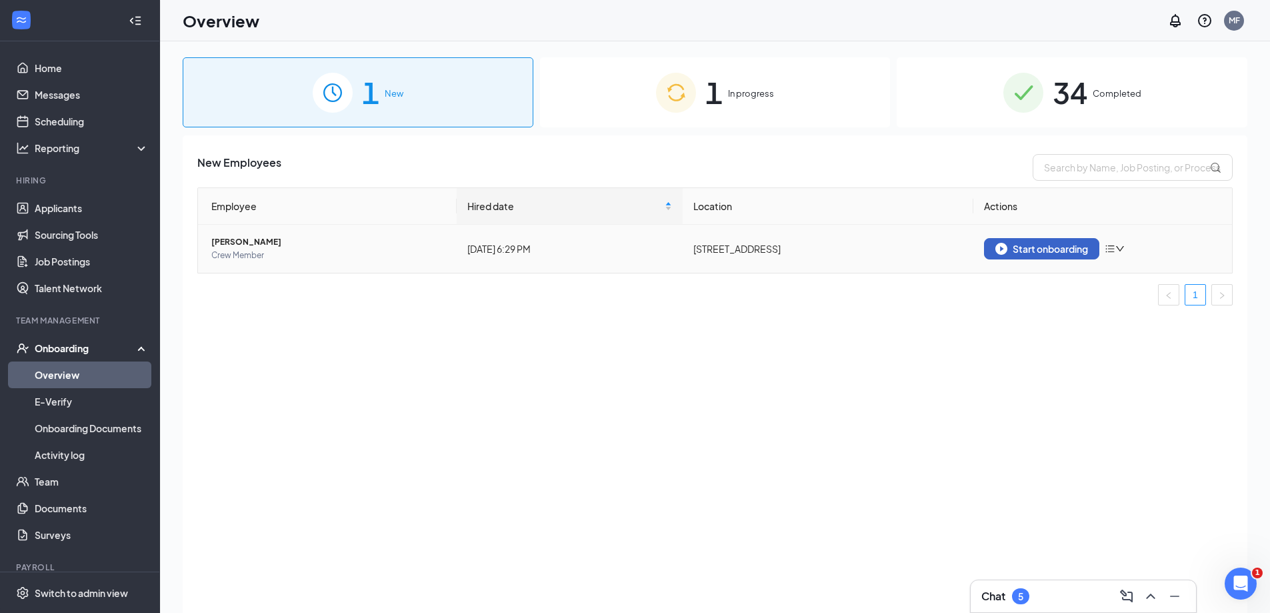
click at [1065, 243] on button "Start onboarding" at bounding box center [1041, 248] width 115 height 21
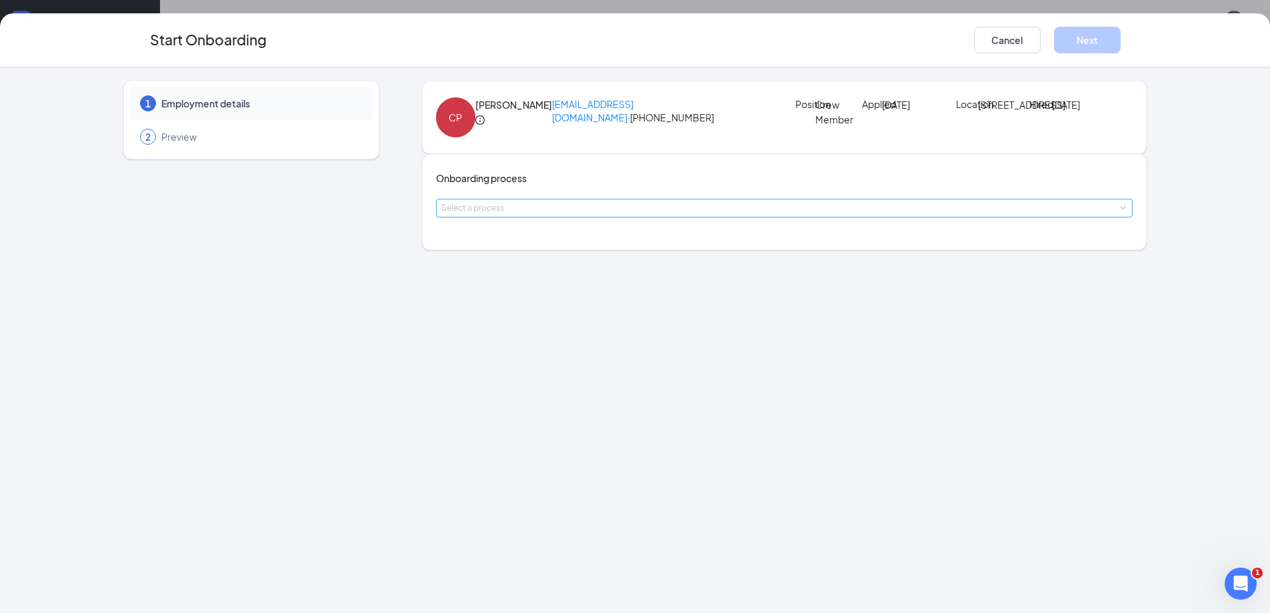
click at [628, 215] on div "Select a process" at bounding box center [781, 207] width 681 height 13
click at [626, 300] on li "General Onboarding Process" at bounding box center [556, 299] width 219 height 24
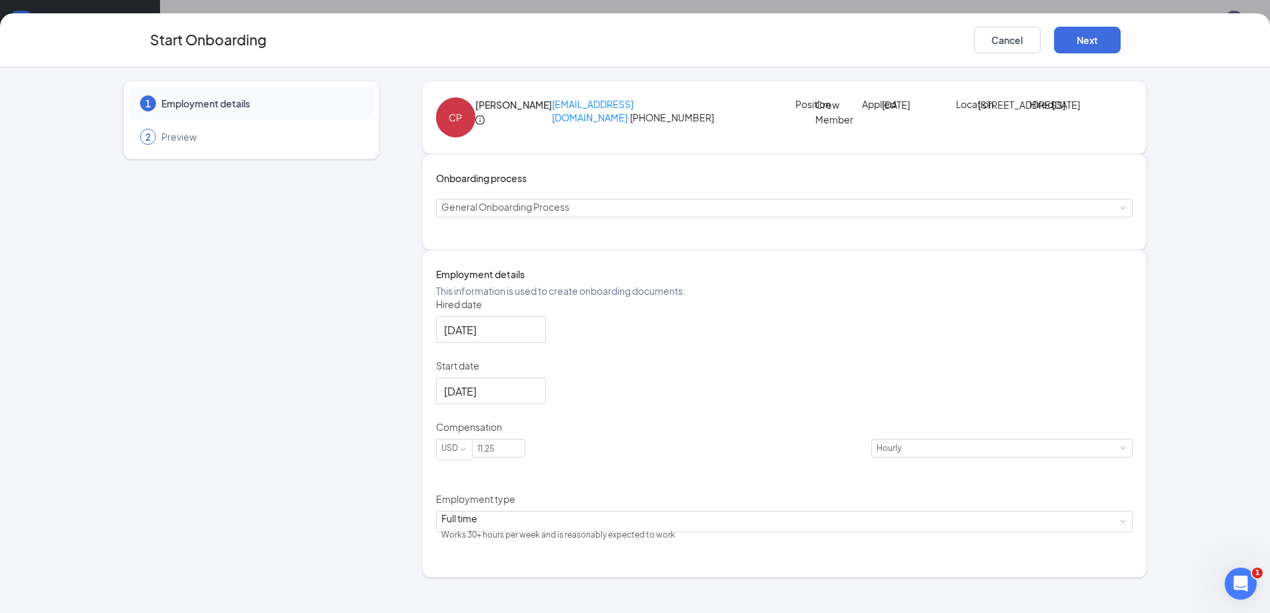
scroll to position [29, 0]
drag, startPoint x: 551, startPoint y: 502, endPoint x: 456, endPoint y: 496, distance: 95.5
click at [475, 460] on span "USD 11.25" at bounding box center [654, 449] width 436 height 21
type input "1"
type input "10.75"
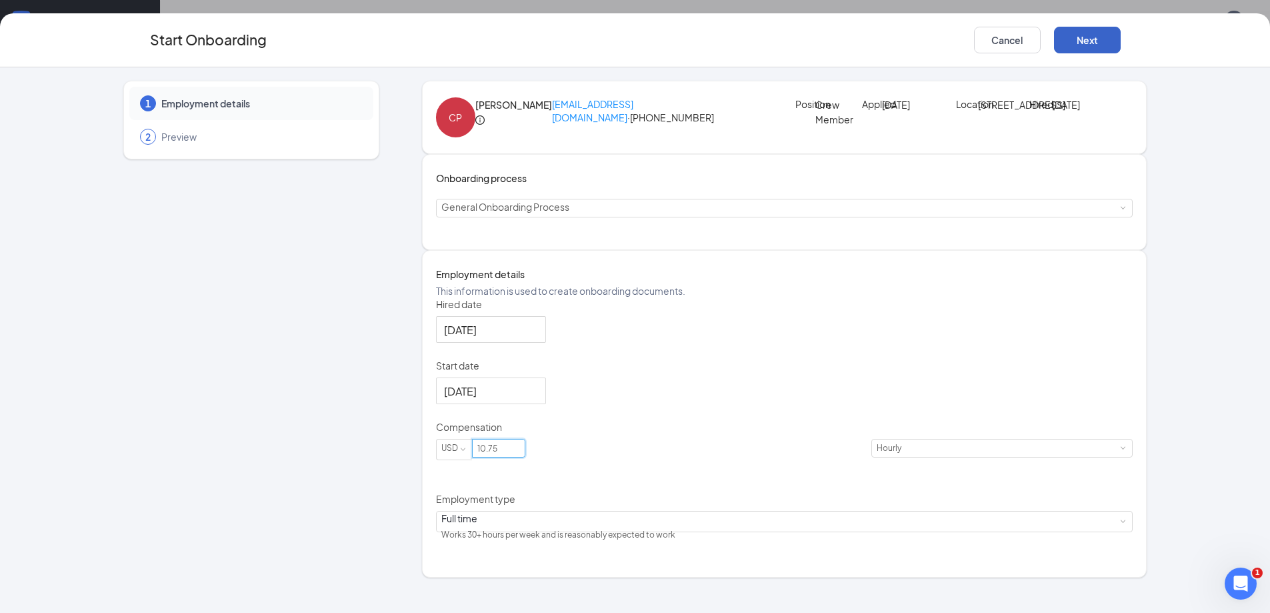
click at [1098, 49] on button "Next" at bounding box center [1087, 40] width 67 height 27
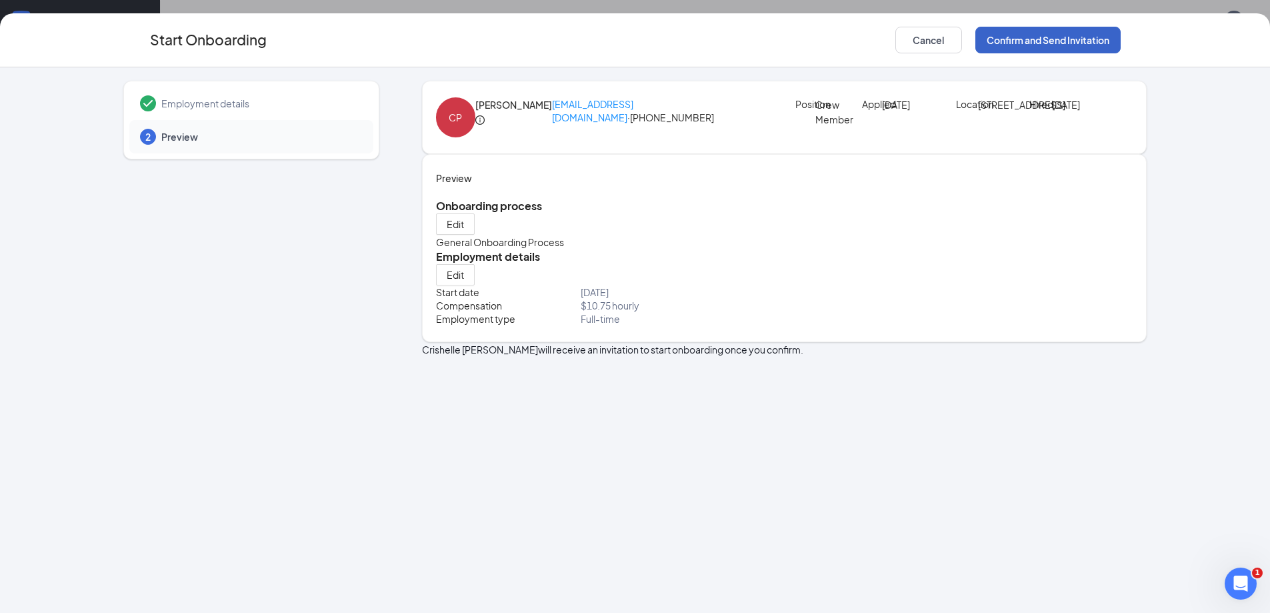
click at [1053, 48] on button "Confirm and Send Invitation" at bounding box center [1047, 40] width 145 height 27
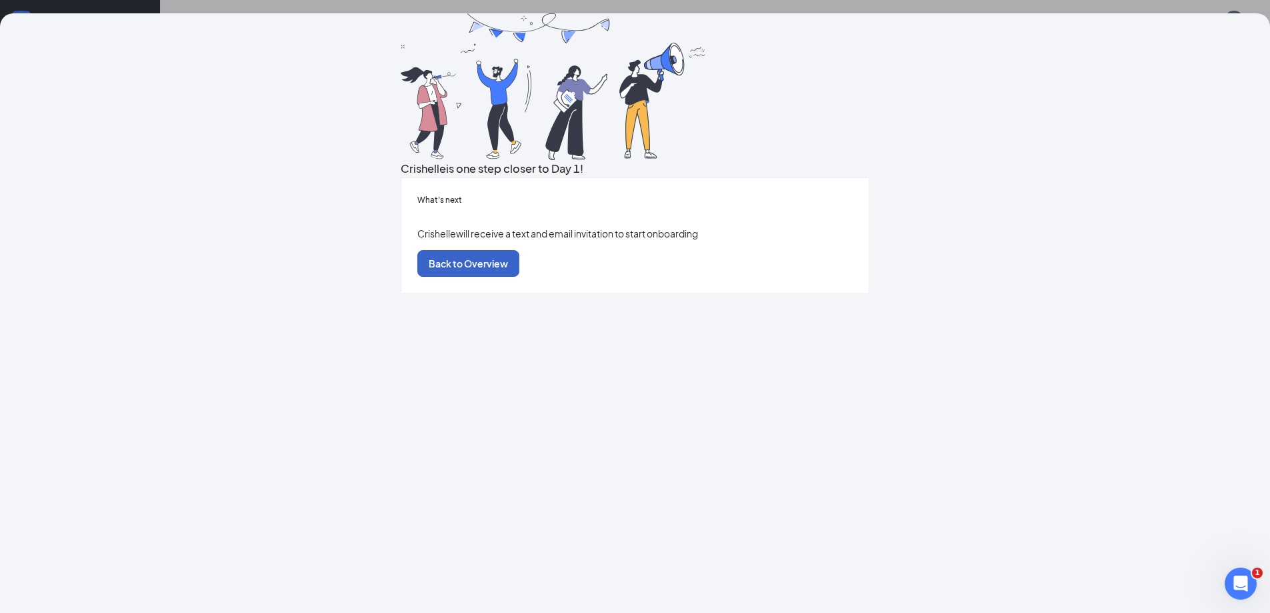
click at [519, 277] on button "Back to Overview" at bounding box center [468, 263] width 102 height 27
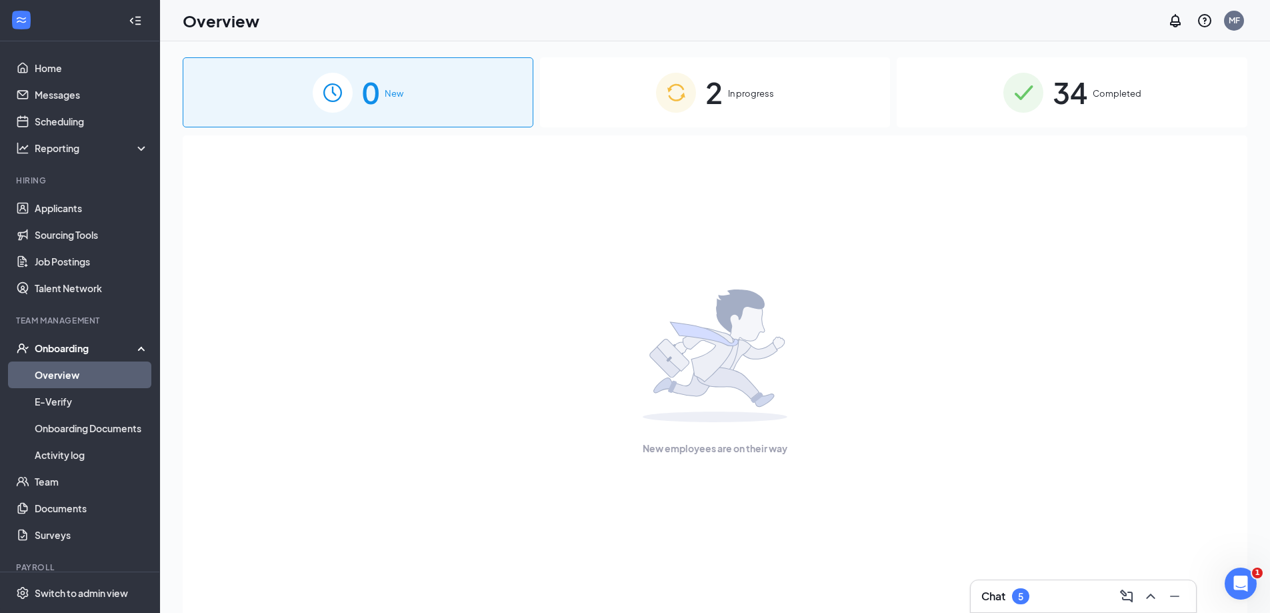
click at [731, 105] on div "2 In progress" at bounding box center [715, 92] width 351 height 70
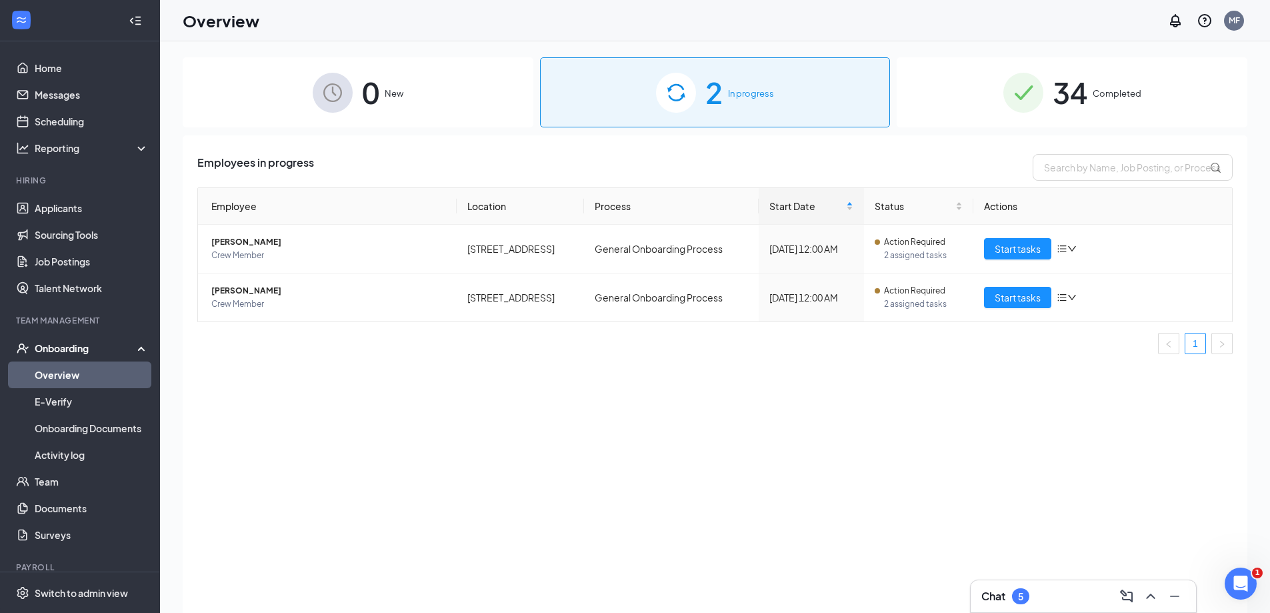
click at [1052, 90] on div "34 Completed" at bounding box center [1072, 92] width 351 height 70
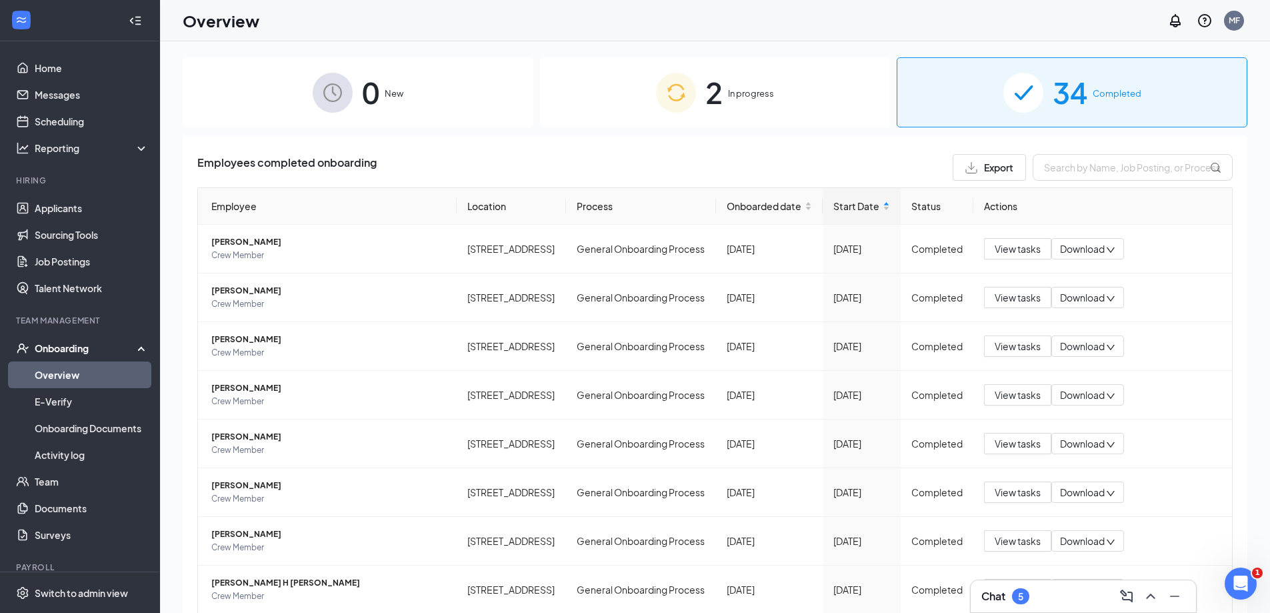
click at [628, 108] on div "2 In progress" at bounding box center [715, 92] width 351 height 70
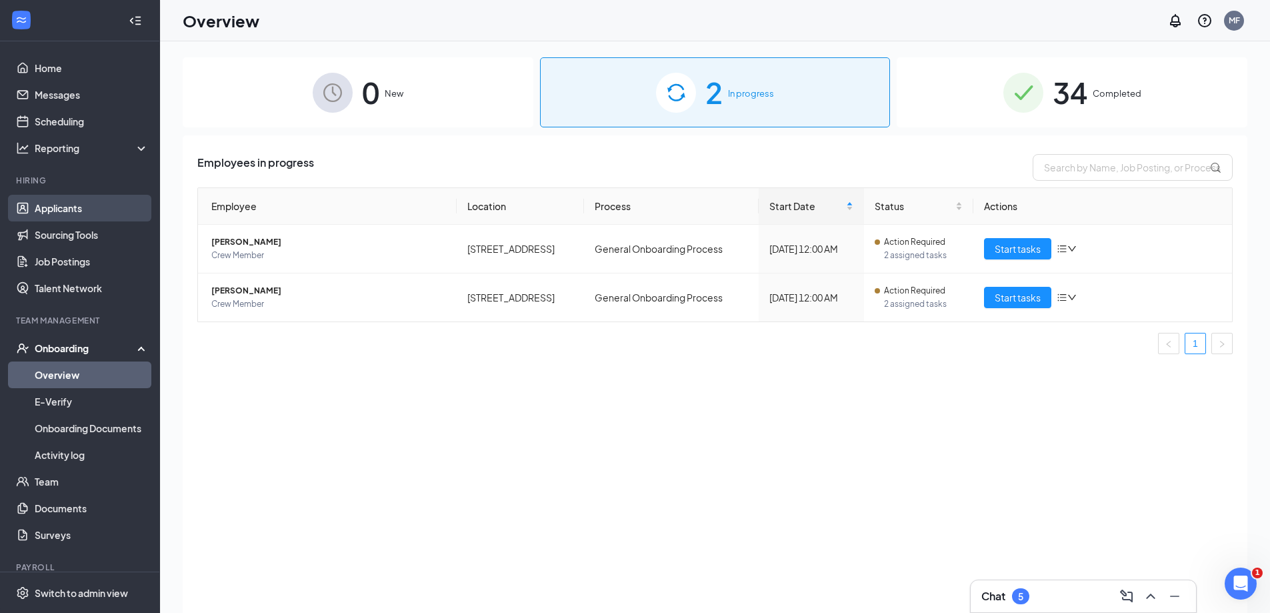
click at [79, 213] on link "Applicants" at bounding box center [92, 208] width 114 height 27
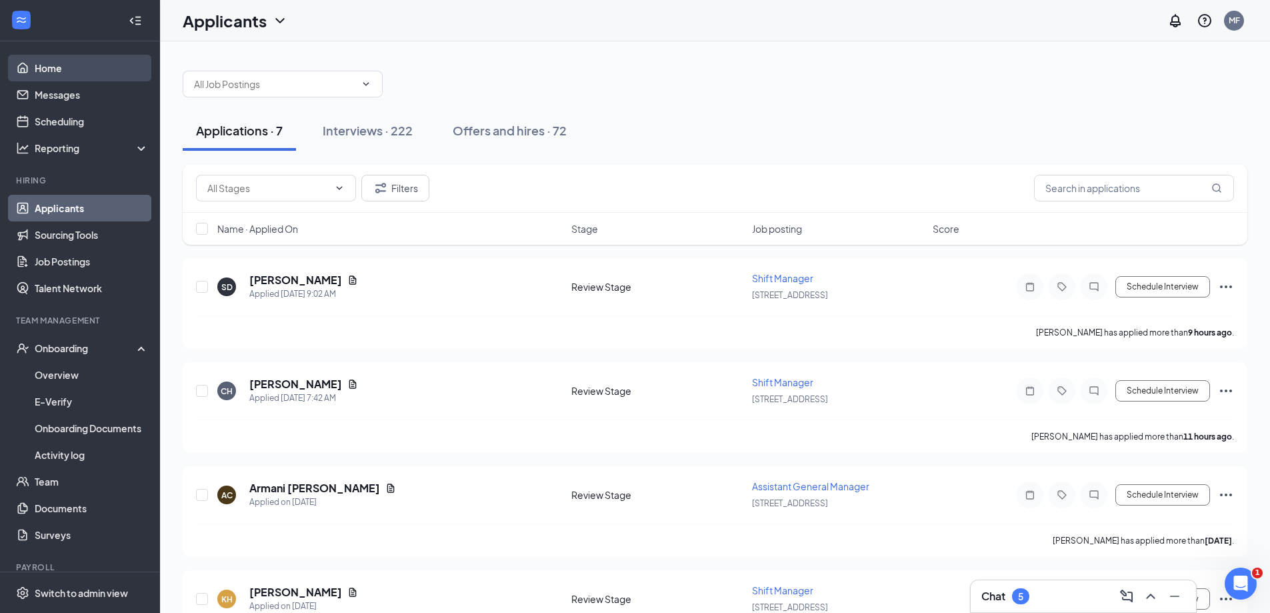
click at [41, 73] on link "Home" at bounding box center [92, 68] width 114 height 27
